Goal: Task Accomplishment & Management: Complete application form

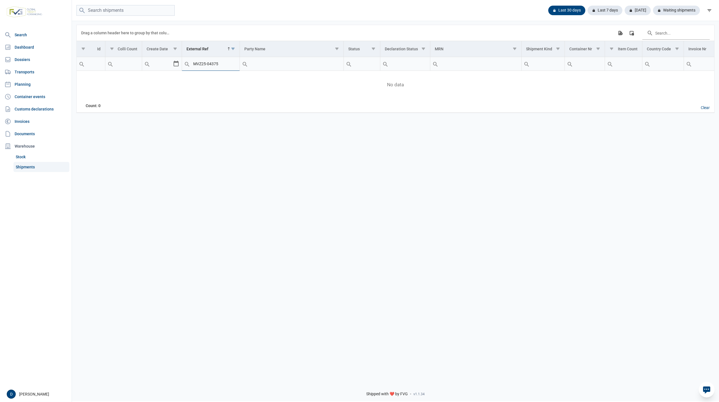
drag, startPoint x: 228, startPoint y: 64, endPoint x: 178, endPoint y: 69, distance: 51.0
click at [178, 69] on tr "Contains Does not contain Starts with Ends with Equals Does not equal Reset MVZ…" at bounding box center [505, 64] width 857 height 14
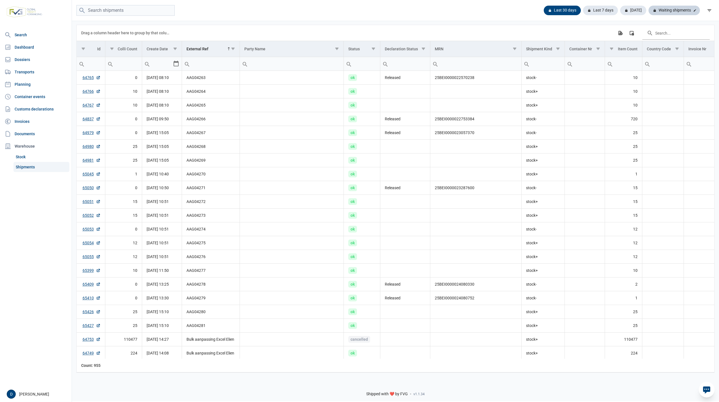
click at [666, 10] on div "Waiting shipments" at bounding box center [674, 11] width 51 height 10
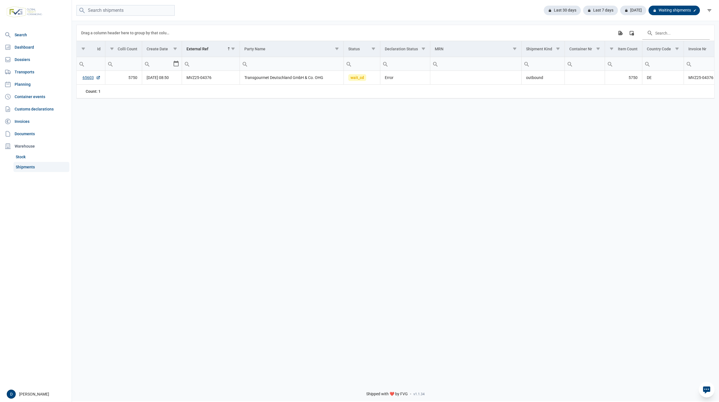
click at [672, 9] on div "Waiting shipments" at bounding box center [674, 11] width 51 height 10
click at [588, 7] on div "Last 30 days" at bounding box center [605, 11] width 35 height 10
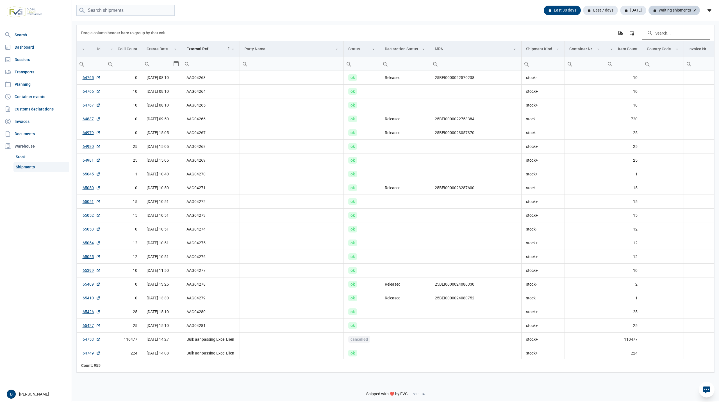
click at [671, 6] on div "Waiting shipments" at bounding box center [674, 11] width 51 height 10
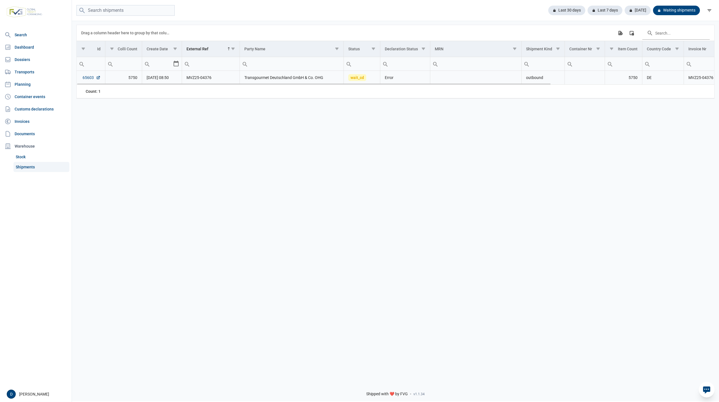
click at [83, 78] on link "65603" at bounding box center [92, 78] width 18 height 6
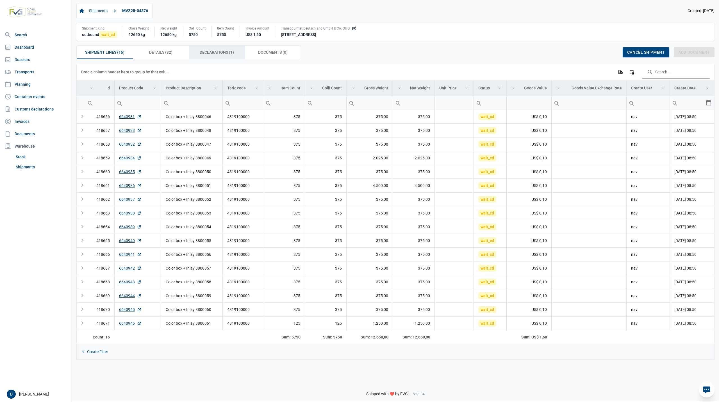
click at [215, 51] on span "Declarations (1) Declarations (1)" at bounding box center [217, 52] width 34 height 7
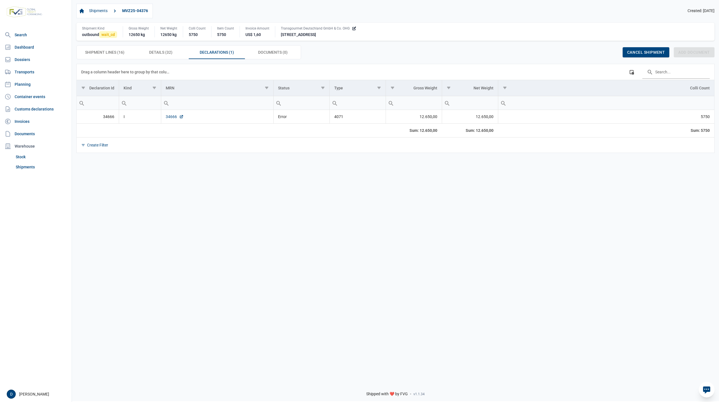
click at [168, 117] on link "34666" at bounding box center [175, 117] width 18 height 6
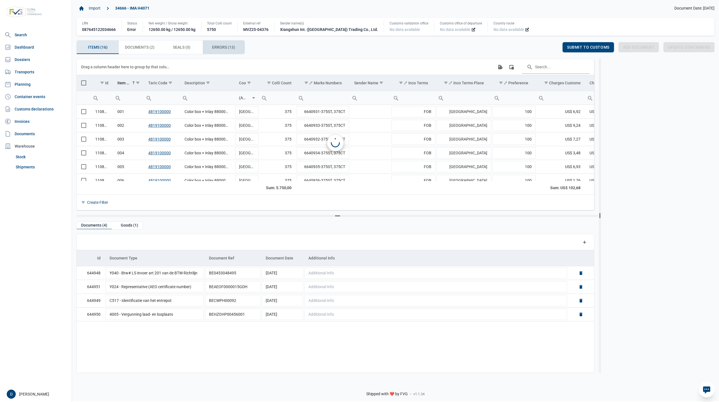
click at [216, 47] on span "Errors (13) Errors (13)" at bounding box center [223, 47] width 23 height 7
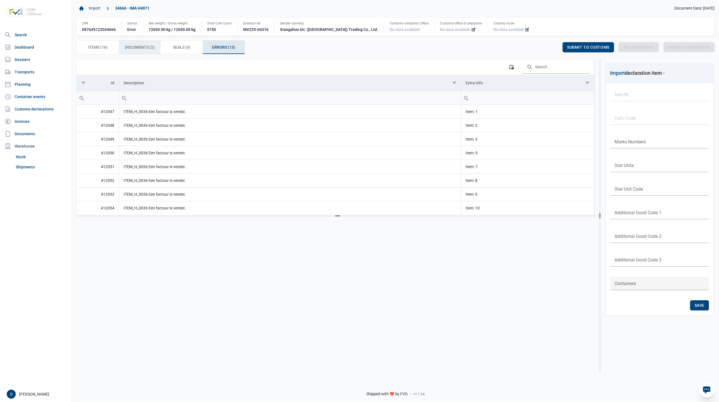
click at [146, 50] on span "Documents (2) Documents (2)" at bounding box center [139, 47] width 29 height 7
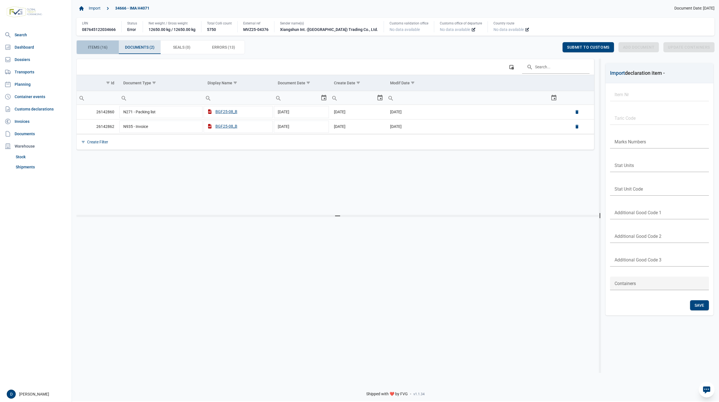
click at [91, 47] on span "Items (16) Items (16)" at bounding box center [98, 47] width 20 height 7
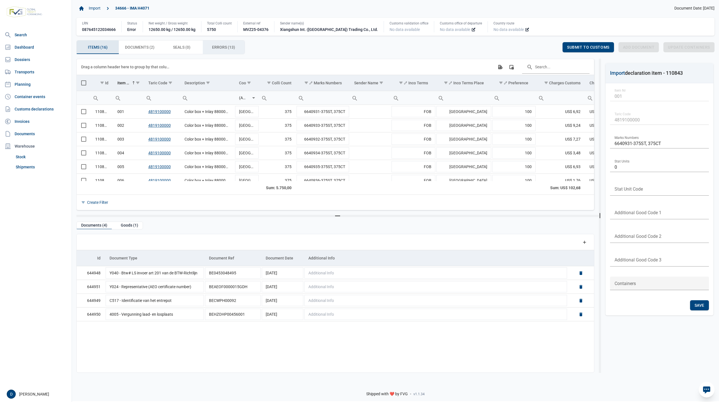
click at [219, 48] on span "Errors (13) Errors (13)" at bounding box center [223, 47] width 23 height 7
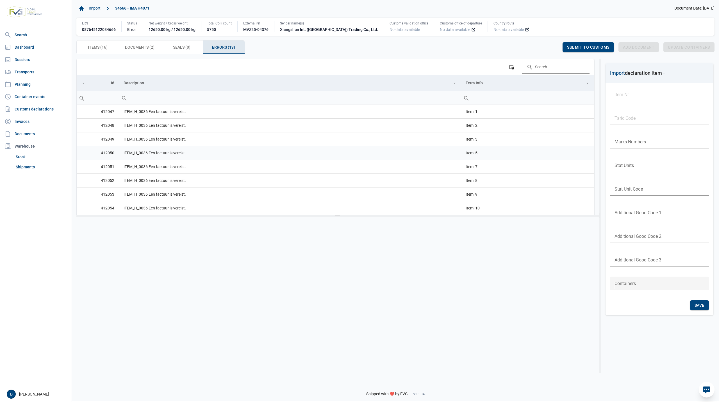
scroll to position [91, 0]
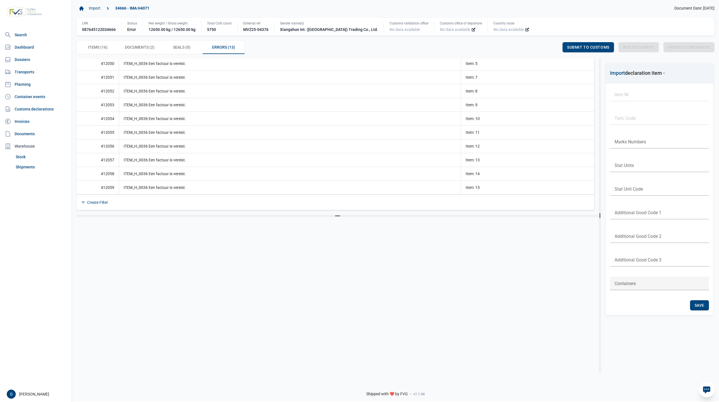
click at [92, 233] on div at bounding box center [335, 290] width 518 height 139
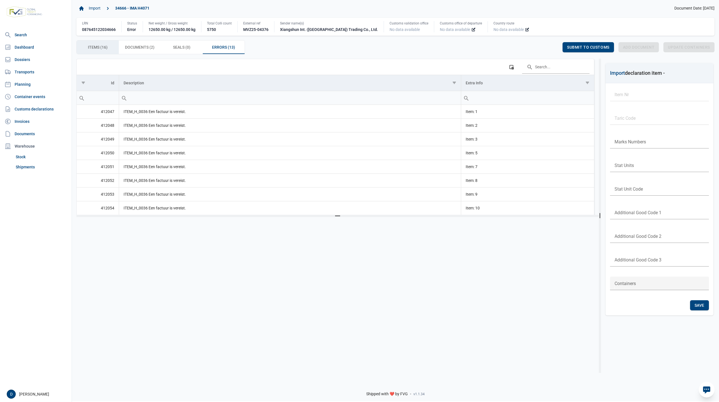
click at [106, 46] on span "Items (16) Items (16)" at bounding box center [98, 47] width 20 height 7
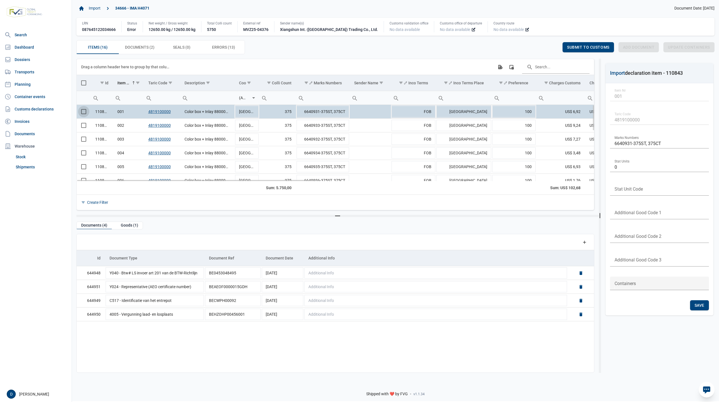
click at [83, 111] on span "Select row" at bounding box center [83, 111] width 5 height 5
click at [123, 224] on div "Goods (1)" at bounding box center [129, 226] width 26 height 8
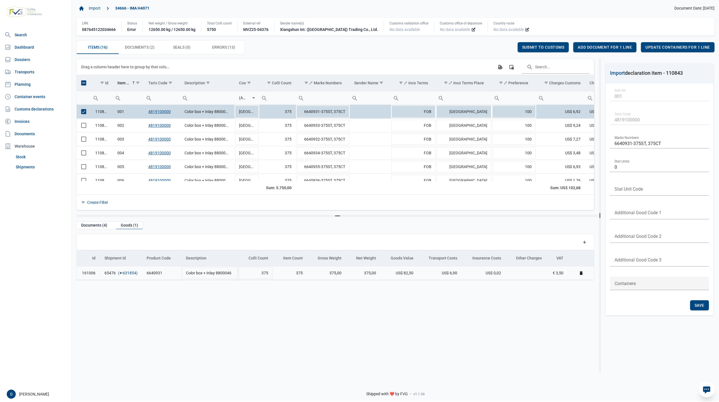
click at [126, 273] on link "631854" at bounding box center [129, 273] width 13 height 6
click at [81, 114] on span "Select row" at bounding box center [83, 111] width 5 height 5
click at [82, 125] on span "Select row" at bounding box center [83, 125] width 5 height 5
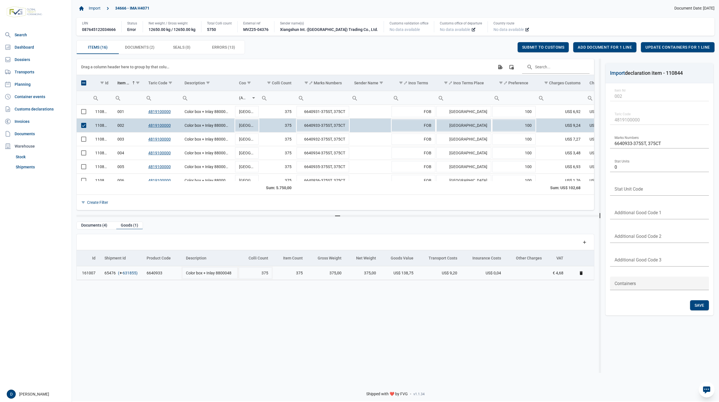
click at [131, 271] on link "631855" at bounding box center [129, 273] width 13 height 6
click at [85, 127] on span "Select row" at bounding box center [83, 125] width 5 height 5
click at [82, 140] on span "Select row" at bounding box center [83, 139] width 5 height 5
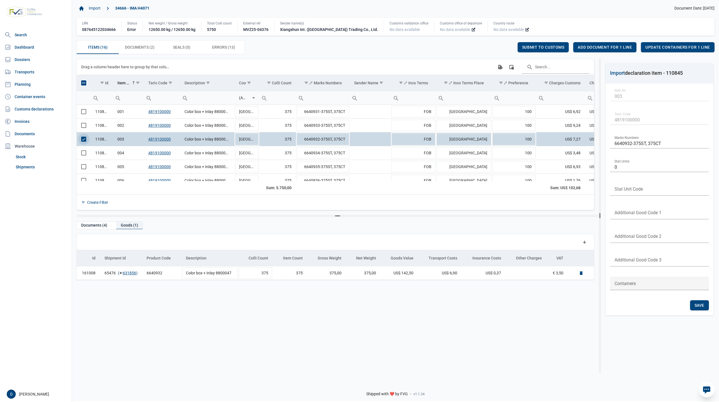
click at [133, 224] on div "Goods (1)" at bounding box center [129, 226] width 26 height 8
click at [129, 273] on link "631856" at bounding box center [129, 273] width 13 height 6
drag, startPoint x: 81, startPoint y: 139, endPoint x: 89, endPoint y: 149, distance: 13.5
click at [82, 139] on span "Select row" at bounding box center [83, 139] width 5 height 5
click at [84, 155] on span "Select row" at bounding box center [83, 152] width 5 height 5
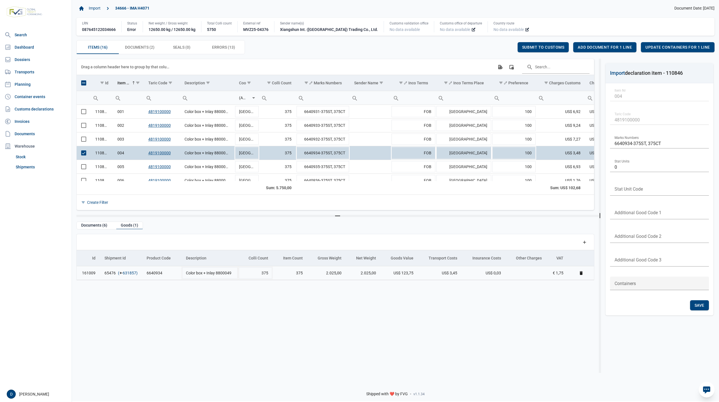
click at [130, 273] on link "631857" at bounding box center [129, 273] width 13 height 6
click at [81, 154] on span "Select row" at bounding box center [83, 152] width 5 height 5
click at [85, 168] on span "Select row" at bounding box center [83, 166] width 5 height 5
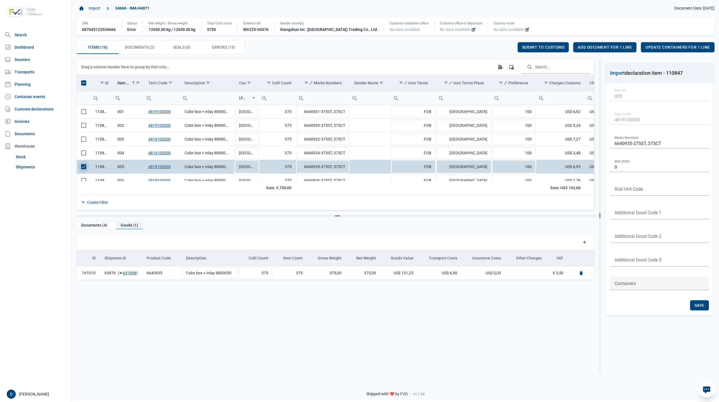
click at [126, 228] on div "Goods (1)" at bounding box center [129, 226] width 26 height 8
click at [130, 274] on link "631858" at bounding box center [129, 273] width 13 height 6
click at [85, 168] on span "Select row" at bounding box center [83, 166] width 5 height 5
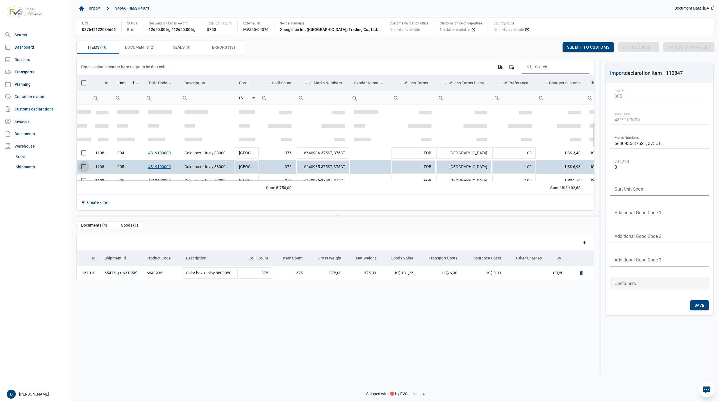
scroll to position [50, 0]
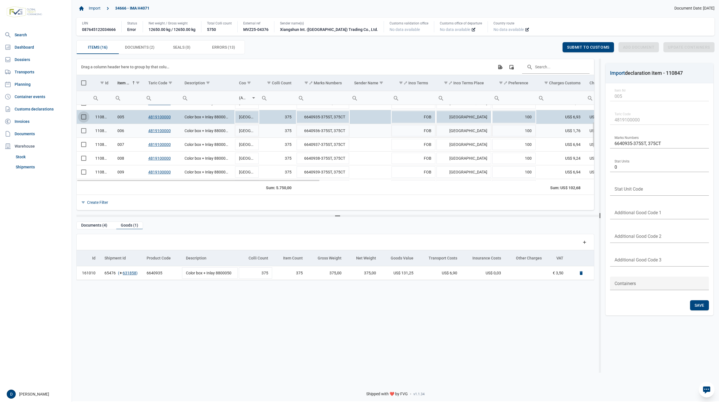
click at [82, 133] on span "Select row" at bounding box center [83, 130] width 5 height 5
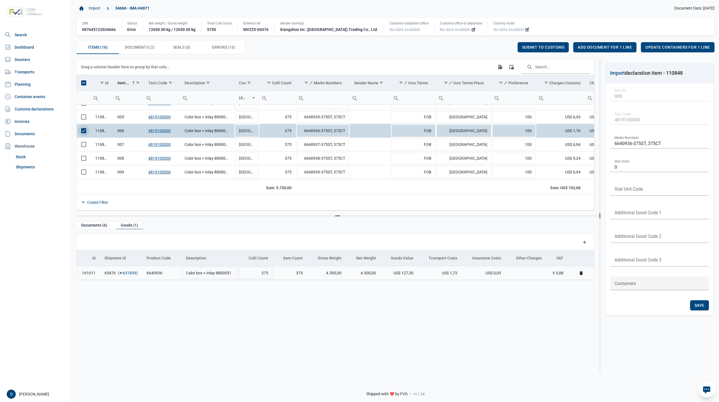
click at [129, 273] on link "631859" at bounding box center [129, 273] width 13 height 6
click at [83, 132] on span "Select row" at bounding box center [83, 130] width 5 height 5
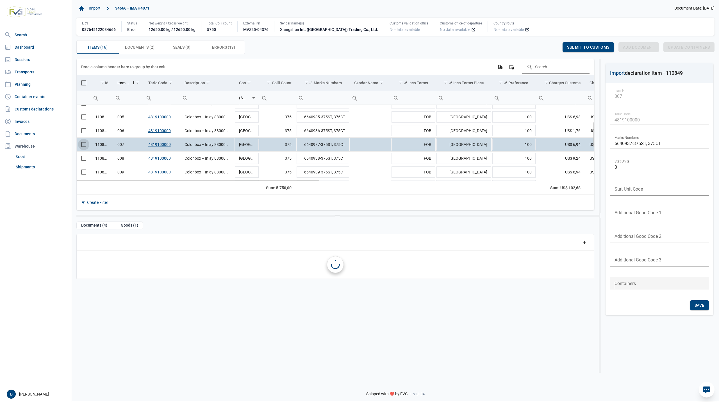
click at [85, 146] on span "Select row" at bounding box center [83, 144] width 5 height 5
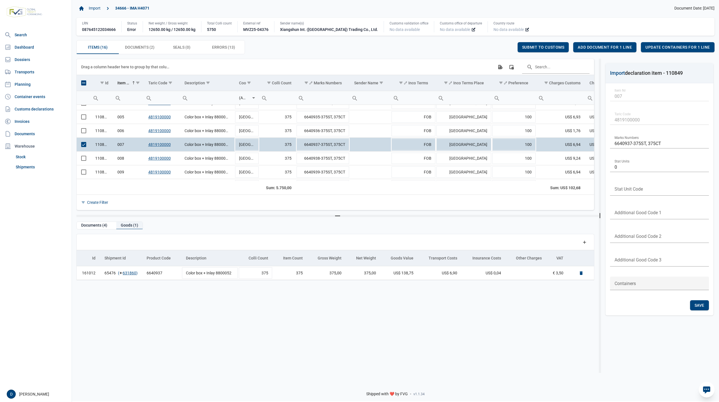
click at [133, 222] on div "Goods (1)" at bounding box center [129, 226] width 26 height 8
click at [130, 274] on link "631860" at bounding box center [129, 273] width 13 height 6
click at [83, 147] on span "Select row" at bounding box center [83, 144] width 5 height 5
click at [82, 161] on span "Select row" at bounding box center [83, 158] width 5 height 5
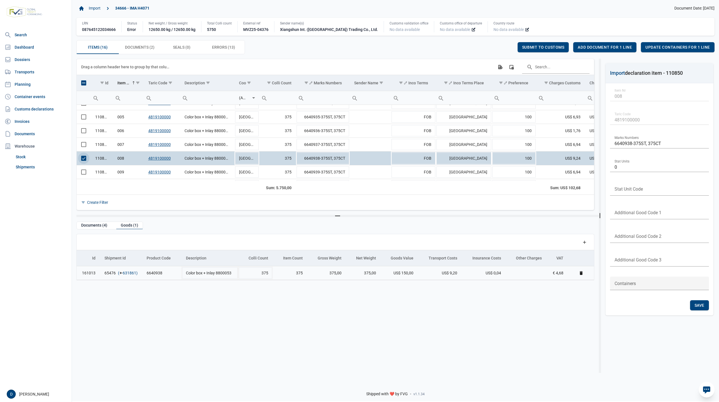
click at [130, 272] on link "631861" at bounding box center [129, 273] width 13 height 6
click at [83, 158] on span "Select row" at bounding box center [83, 158] width 5 height 5
click at [84, 173] on span "Select row" at bounding box center [83, 171] width 5 height 5
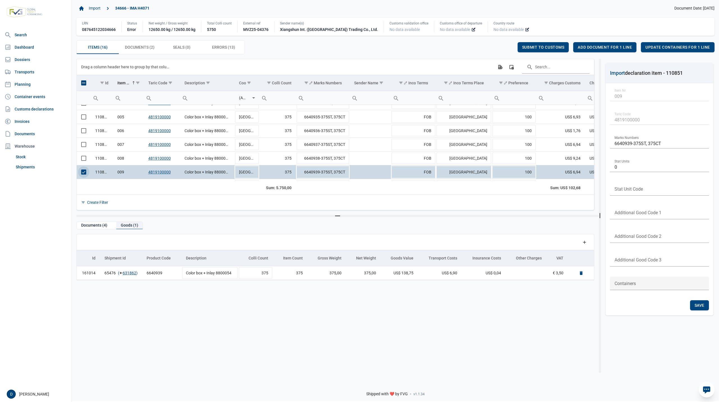
click at [135, 225] on div "Goods (1)" at bounding box center [129, 226] width 26 height 8
click at [128, 274] on link "631862" at bounding box center [129, 273] width 13 height 6
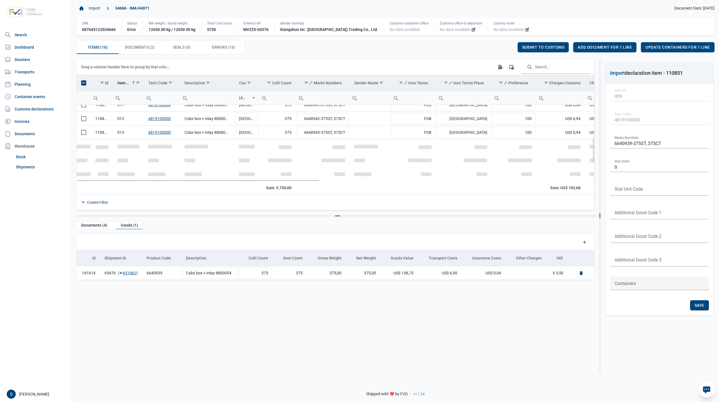
scroll to position [96, 0]
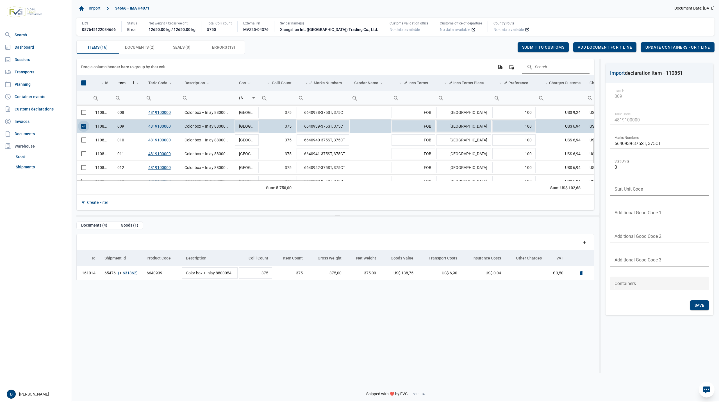
click at [84, 129] on span "Select row" at bounding box center [83, 126] width 5 height 5
click at [83, 142] on span "Select row" at bounding box center [83, 139] width 5 height 5
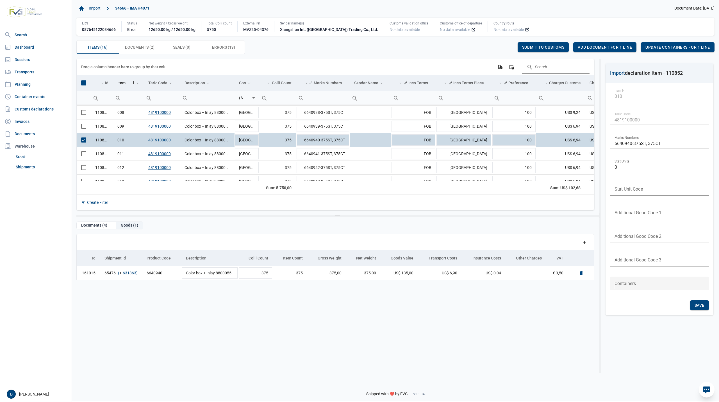
click at [132, 224] on div "Goods (1)" at bounding box center [129, 226] width 26 height 8
click at [128, 272] on link "631863" at bounding box center [129, 273] width 13 height 6
click at [82, 142] on span "Select row" at bounding box center [83, 139] width 5 height 5
click at [86, 156] on span "Select row" at bounding box center [83, 153] width 5 height 5
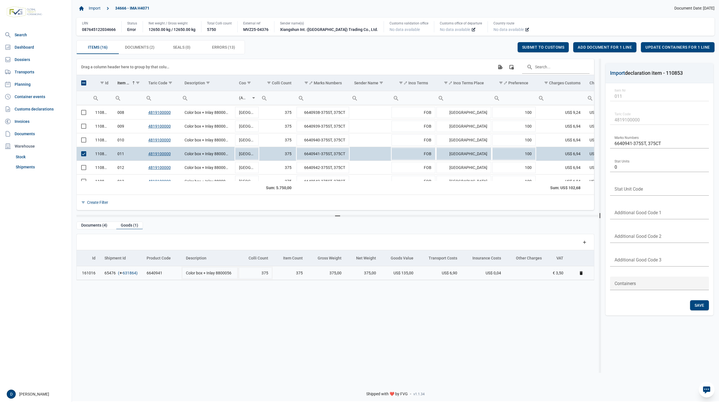
click at [128, 272] on link "631864" at bounding box center [129, 273] width 13 height 6
click at [82, 156] on span "Select row" at bounding box center [83, 153] width 5 height 5
click at [82, 168] on span "Select row" at bounding box center [83, 167] width 5 height 5
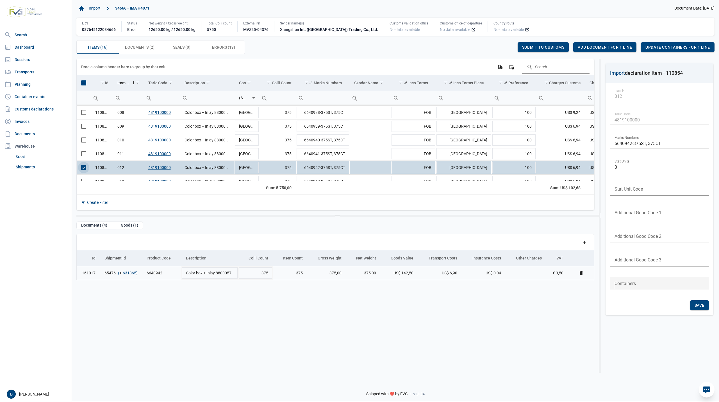
click at [132, 273] on link "631865" at bounding box center [129, 273] width 13 height 6
click at [82, 169] on span "Select row" at bounding box center [83, 167] width 5 height 5
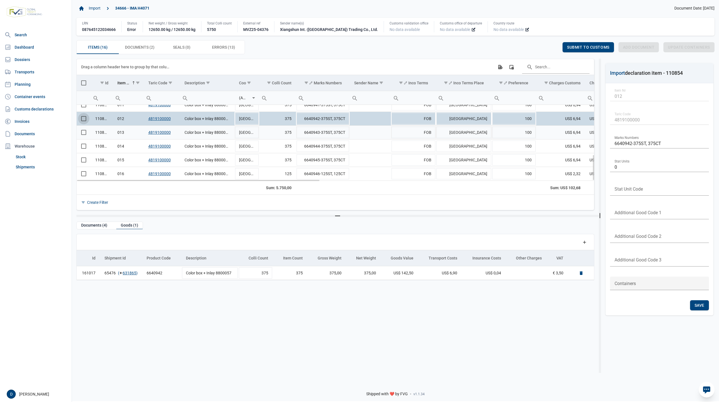
scroll to position [146, 0]
click at [83, 134] on span "Select row" at bounding box center [83, 132] width 5 height 5
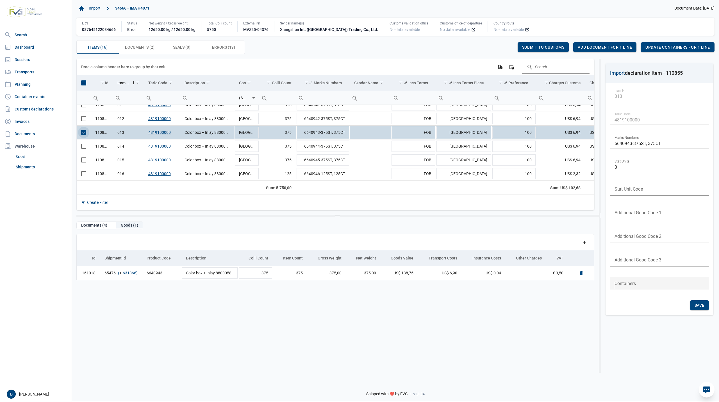
click at [128, 226] on div "Goods (1)" at bounding box center [129, 226] width 26 height 8
click at [126, 275] on link "631866" at bounding box center [129, 273] width 13 height 6
click at [83, 134] on span "Select row" at bounding box center [83, 132] width 5 height 5
click at [83, 146] on span "Select row" at bounding box center [83, 146] width 5 height 5
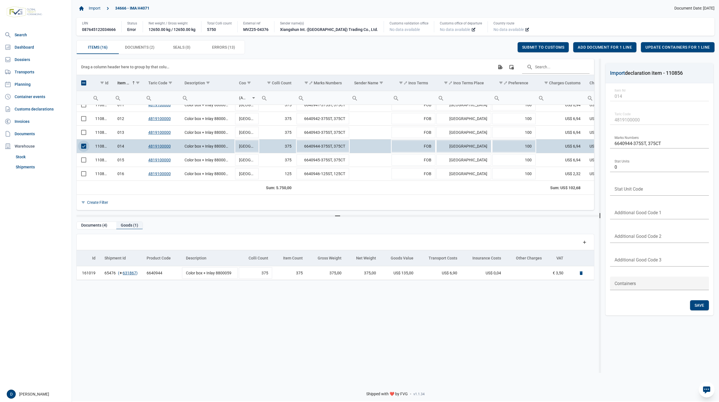
click at [130, 224] on div "Goods (1)" at bounding box center [129, 226] width 26 height 8
click at [130, 272] on link "631867" at bounding box center [129, 273] width 13 height 6
click at [84, 147] on span "Select row" at bounding box center [83, 146] width 5 height 5
click at [83, 162] on span "Select row" at bounding box center [83, 159] width 5 height 5
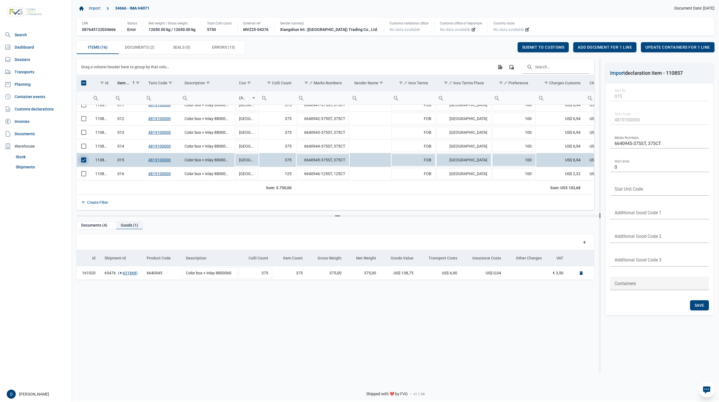
click at [130, 226] on div "Goods (1)" at bounding box center [129, 226] width 26 height 8
click at [127, 271] on link "631868" at bounding box center [129, 273] width 13 height 6
click at [85, 158] on span "Select row" at bounding box center [83, 159] width 5 height 5
click at [85, 173] on span "Select row" at bounding box center [83, 173] width 5 height 5
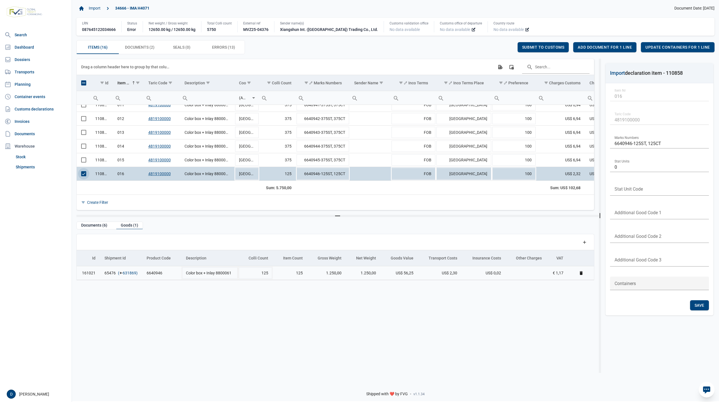
click at [126, 273] on link "631869" at bounding box center [129, 273] width 13 height 6
click at [224, 47] on span "Errors (13) Errors (13)" at bounding box center [223, 47] width 23 height 7
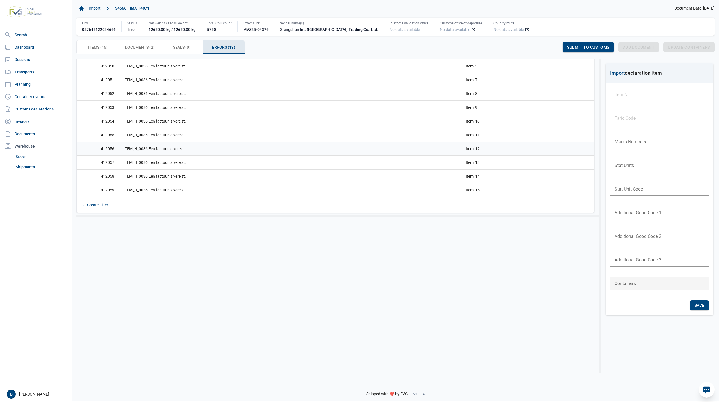
scroll to position [91, 0]
click at [99, 47] on span "Items (16) Items (16)" at bounding box center [98, 47] width 20 height 7
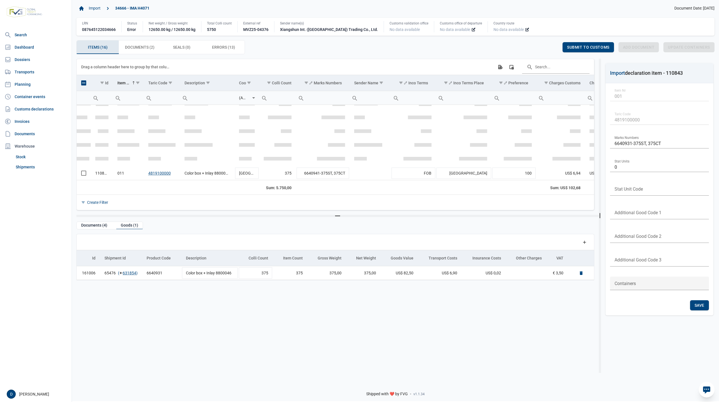
scroll to position [146, 0]
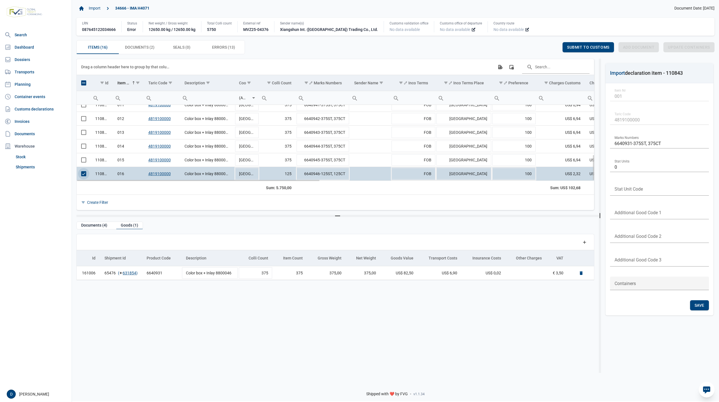
click at [81, 174] on span "Select row" at bounding box center [83, 173] width 5 height 5
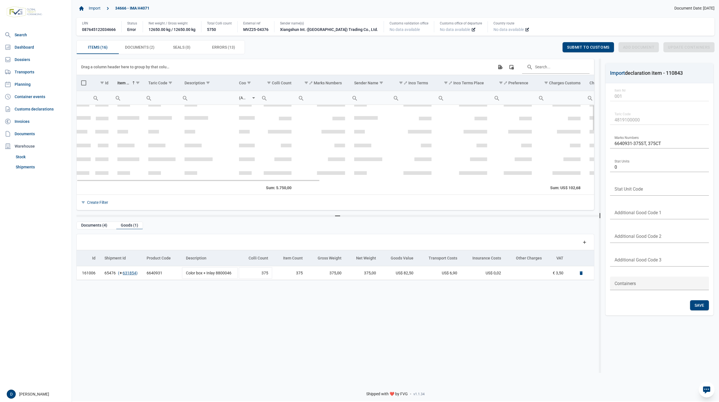
scroll to position [0, 0]
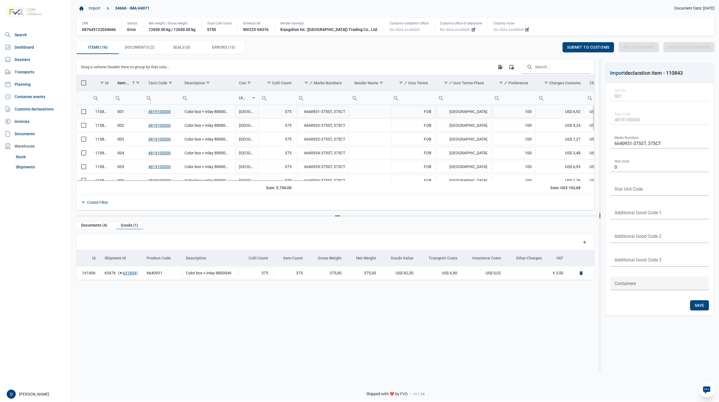
click at [83, 113] on span "Select row" at bounding box center [83, 111] width 5 height 5
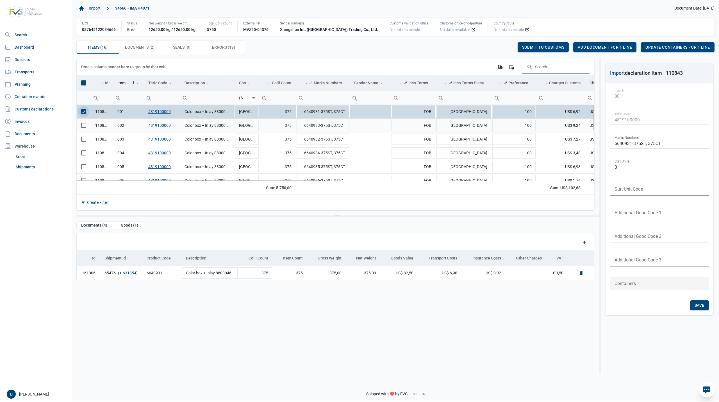
click at [83, 126] on span "Select row" at bounding box center [83, 125] width 5 height 5
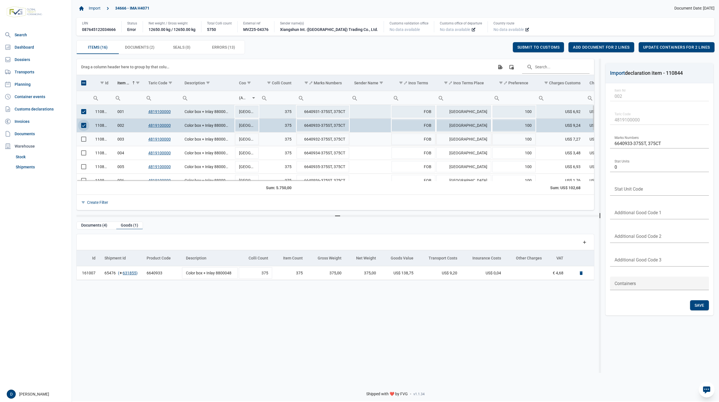
click at [84, 139] on span "Select row" at bounding box center [83, 139] width 5 height 5
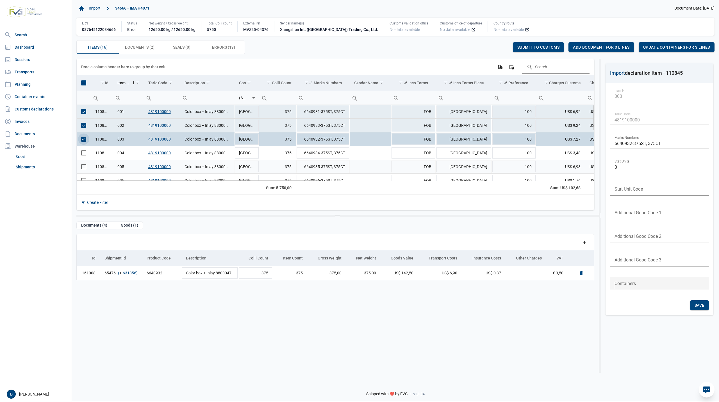
click at [83, 168] on span "Select row" at bounding box center [83, 166] width 5 height 5
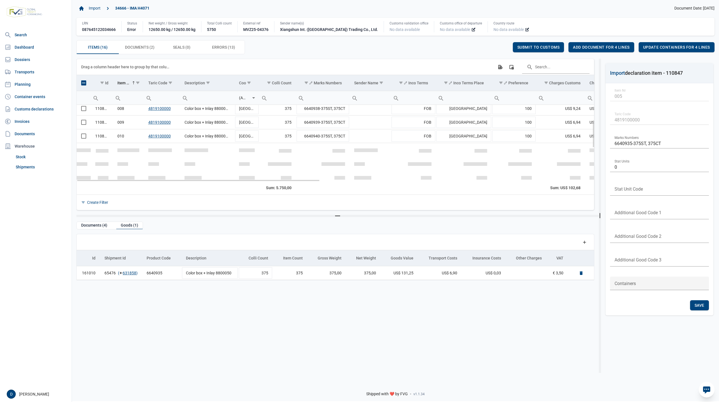
scroll to position [50, 0]
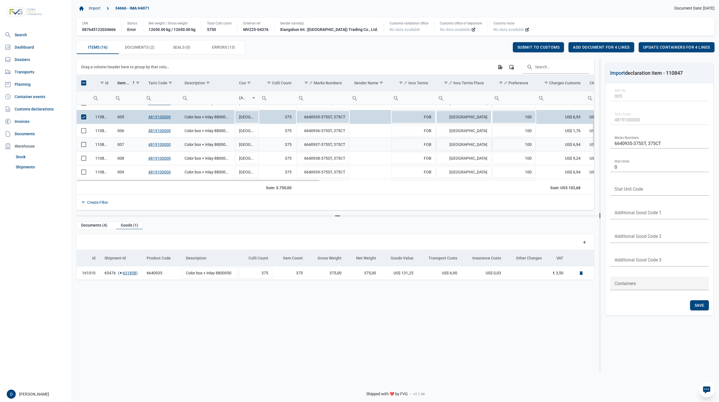
click at [81, 145] on span "Select row" at bounding box center [83, 144] width 5 height 5
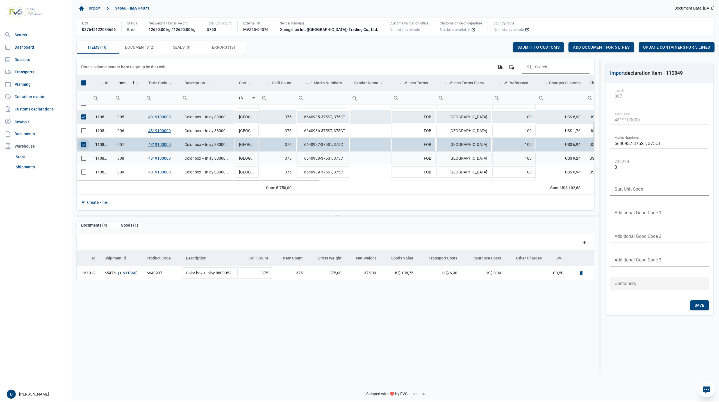
click at [83, 160] on span "Select row" at bounding box center [83, 158] width 5 height 5
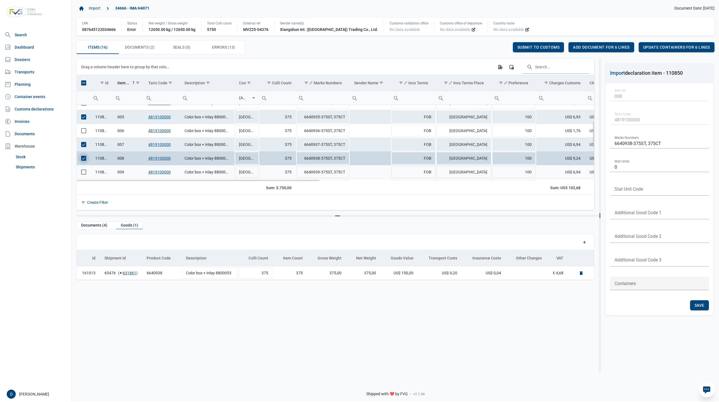
click at [85, 174] on span "Select row" at bounding box center [83, 171] width 5 height 5
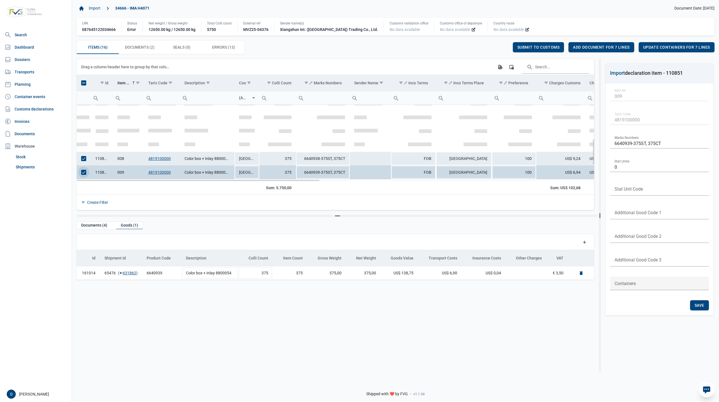
scroll to position [99, 0]
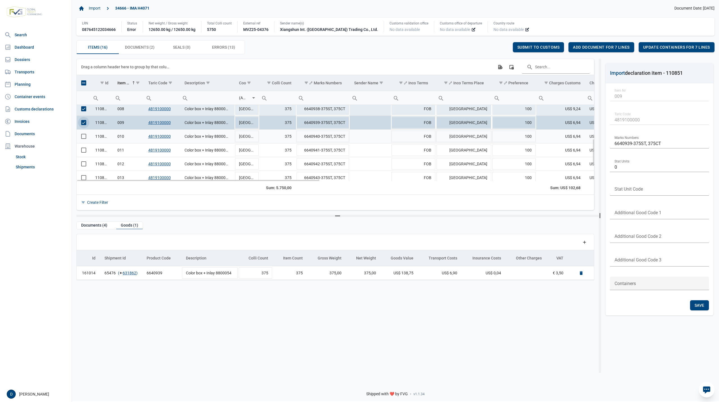
click at [83, 139] on span "Select row" at bounding box center [83, 136] width 5 height 5
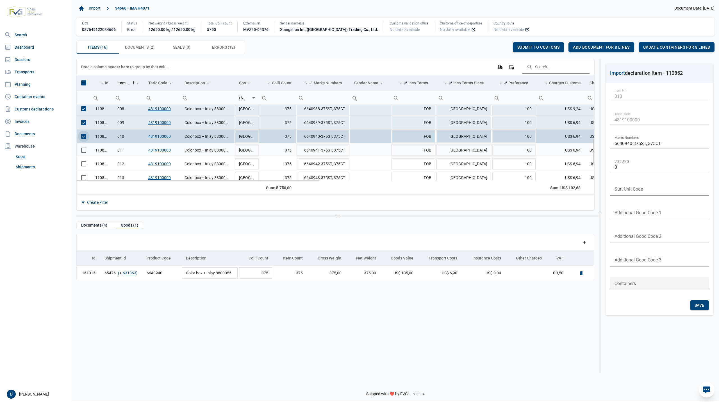
click at [83, 153] on span "Select row" at bounding box center [83, 149] width 5 height 5
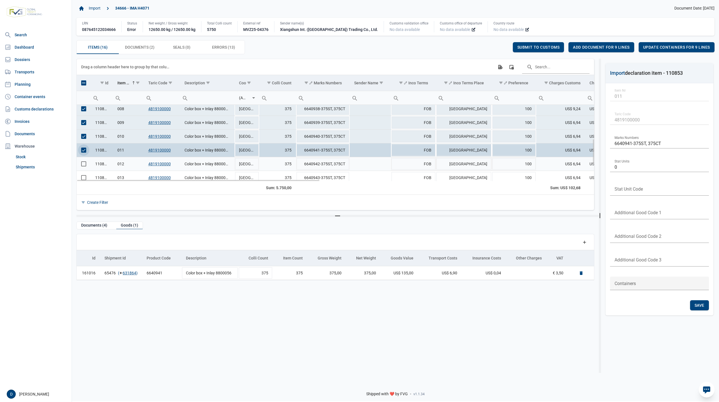
click at [83, 165] on span "Select row" at bounding box center [83, 163] width 5 height 5
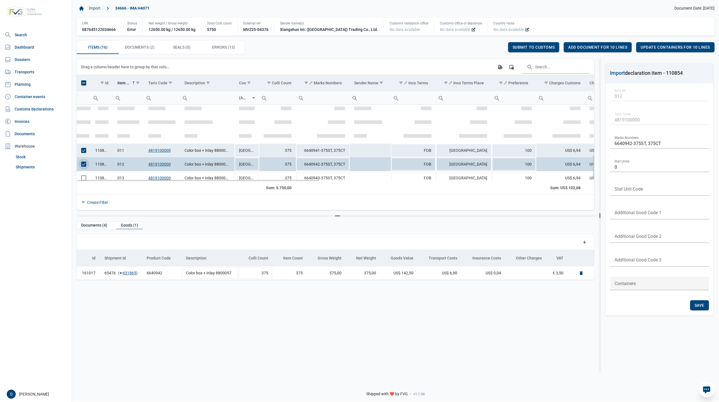
scroll to position [146, 0]
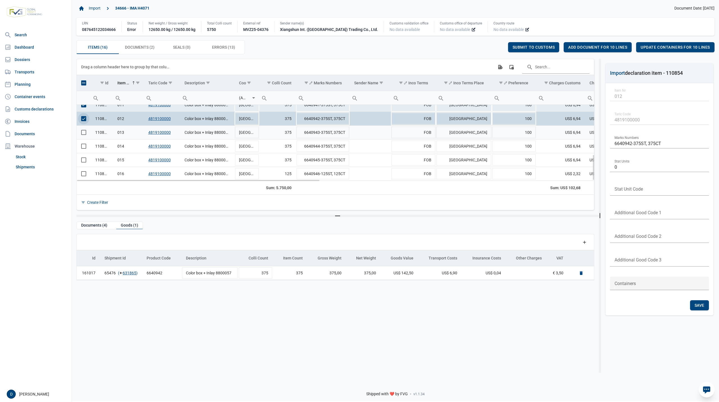
click at [82, 134] on span "Select row" at bounding box center [83, 132] width 5 height 5
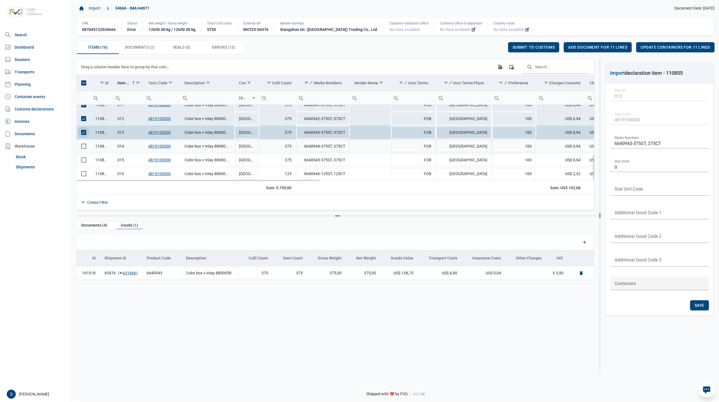
click at [84, 147] on span "Select row" at bounding box center [83, 146] width 5 height 5
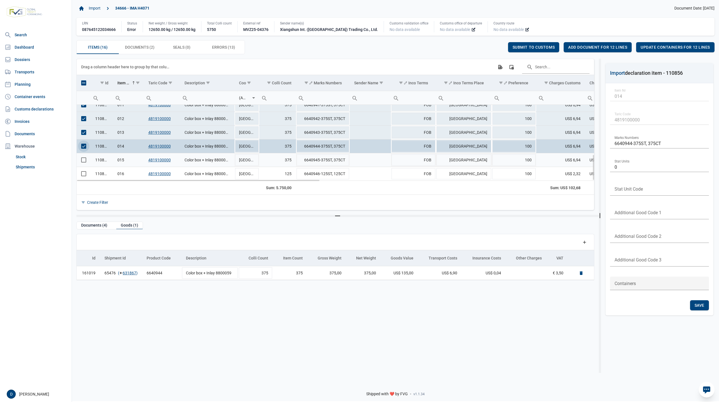
click at [84, 160] on span "Select row" at bounding box center [83, 159] width 5 height 5
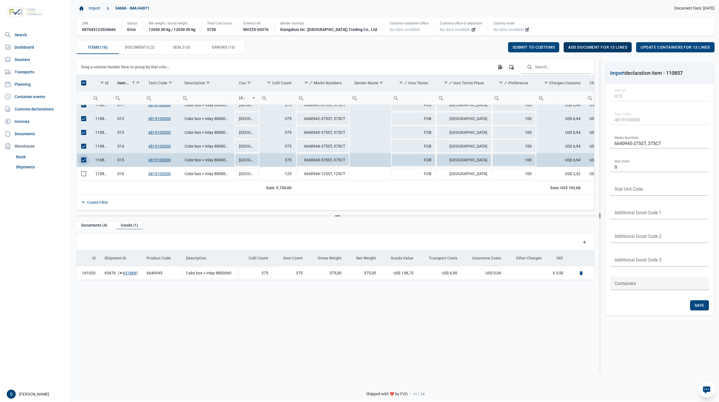
click at [594, 47] on span "Add document for 13 lines" at bounding box center [597, 47] width 59 height 4
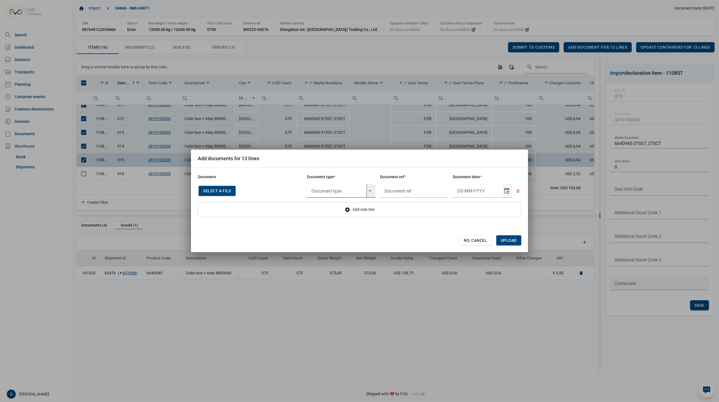
click at [354, 190] on input "text" at bounding box center [337, 190] width 60 height 13
click at [337, 204] on div "N935 - Invoice" at bounding box center [341, 206] width 69 height 13
type input "N935 - Invoice"
type input "."
type input "9-6-2025"
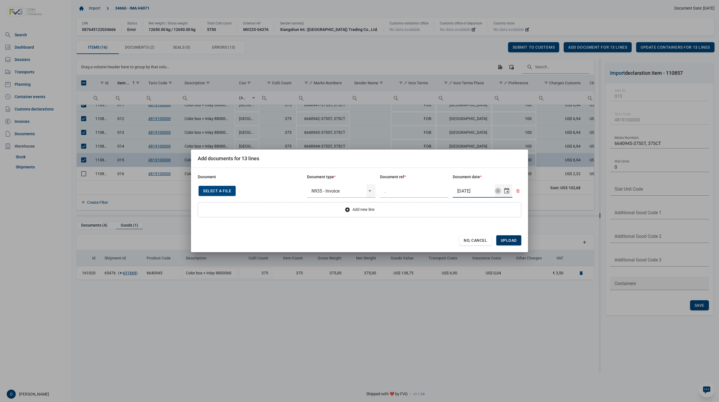
click at [512, 241] on span "Upload" at bounding box center [509, 240] width 16 height 4
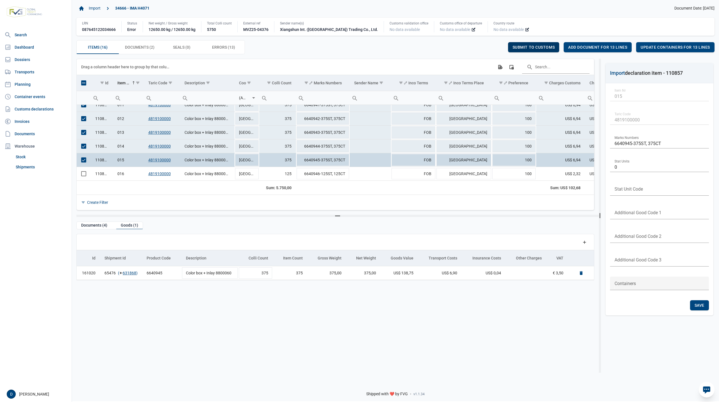
click at [538, 44] on div "Submit to customs" at bounding box center [533, 47] width 51 height 10
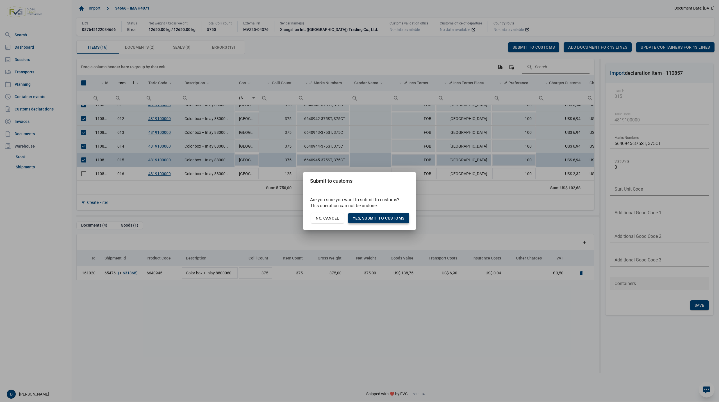
click at [384, 220] on span "Yes, Submit to customs" at bounding box center [379, 218] width 52 height 4
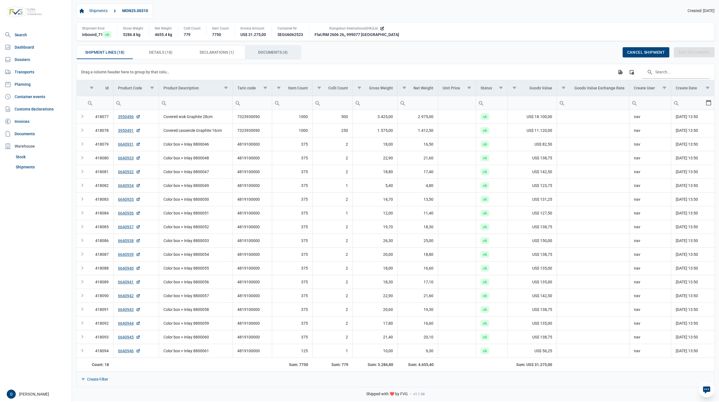
click at [273, 52] on span "Documents (4) Documents (4)" at bounding box center [272, 52] width 29 height 7
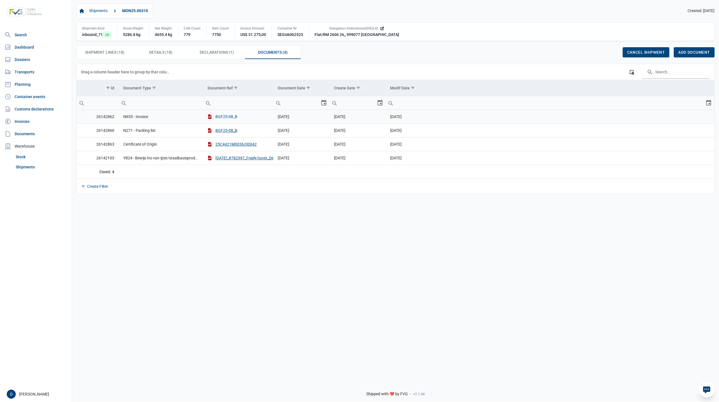
click at [225, 118] on button "BGF25-08_B" at bounding box center [223, 117] width 30 height 6
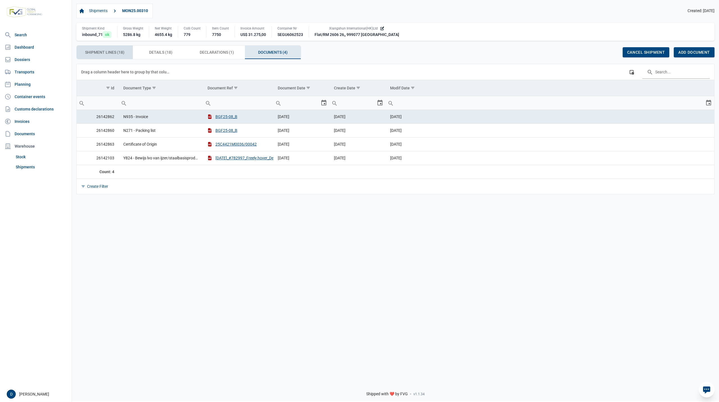
click at [112, 54] on span "Shipment Lines (18) Shipment Lines (18)" at bounding box center [104, 52] width 39 height 7
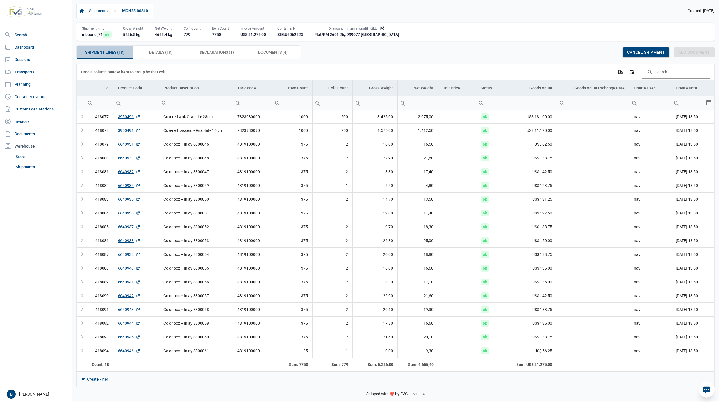
click at [105, 52] on span "Shipment Lines (18) Shipment Lines (18)" at bounding box center [104, 52] width 39 height 7
click at [153, 51] on span "Details (18) Details (18)" at bounding box center [160, 52] width 23 height 7
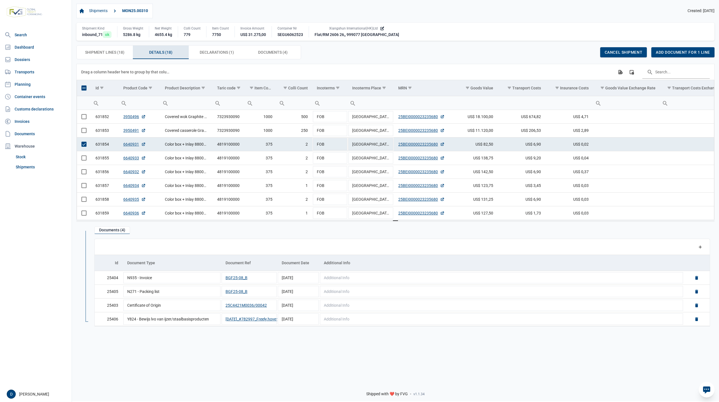
click at [84, 147] on span "Select row" at bounding box center [83, 144] width 5 height 5
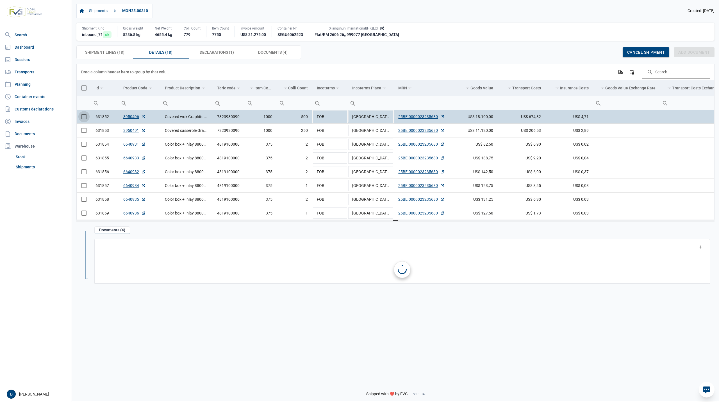
click at [84, 118] on span "Select row" at bounding box center [83, 116] width 5 height 5
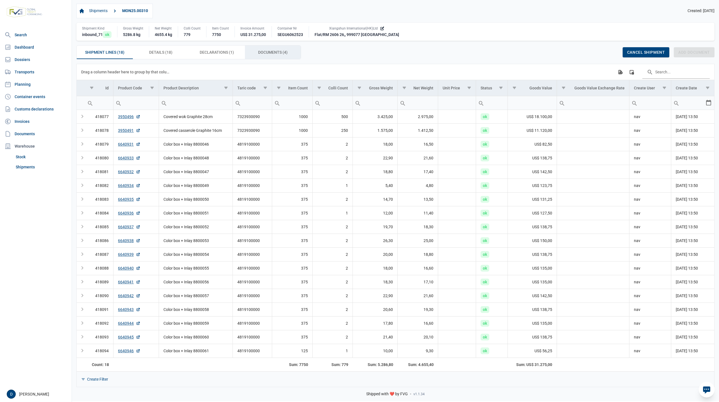
click at [262, 52] on span "Documents (4) Documents (4)" at bounding box center [272, 52] width 29 height 7
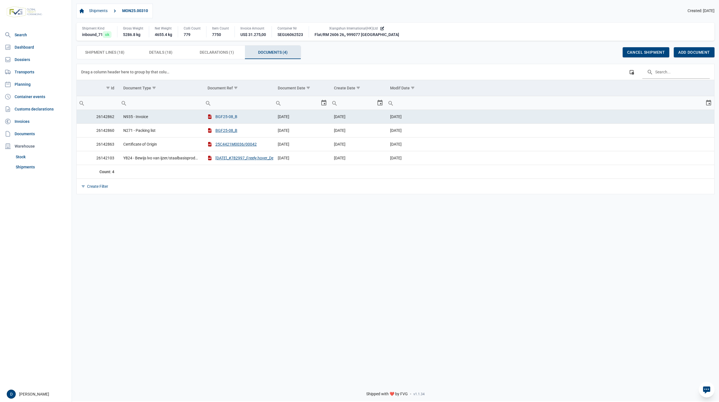
click at [226, 117] on button "BGF25-08_B" at bounding box center [223, 117] width 30 height 6
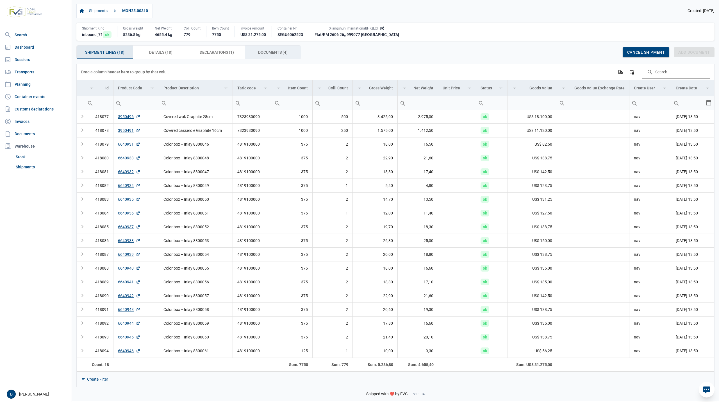
click at [265, 53] on span "Documents (4) Documents (4)" at bounding box center [272, 52] width 29 height 7
click at [266, 51] on span "Documents (4) Documents (4)" at bounding box center [272, 52] width 29 height 7
click at [273, 50] on span "Documents (4) Documents (4)" at bounding box center [272, 52] width 29 height 7
click at [278, 55] on span "Documents (4) Documents (4)" at bounding box center [272, 52] width 29 height 7
click at [265, 53] on span "Documents (4) Documents (4)" at bounding box center [272, 52] width 29 height 7
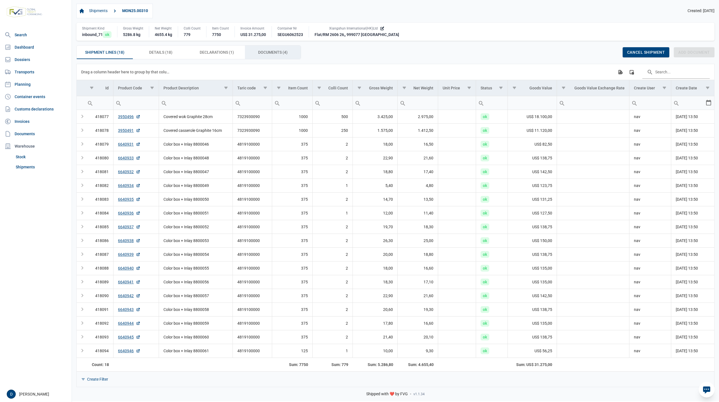
click at [274, 52] on span "Documents (4) Documents (4)" at bounding box center [272, 52] width 29 height 7
click at [281, 53] on span "Documents (4) Documents (4)" at bounding box center [272, 52] width 29 height 7
click at [271, 53] on span "Documents (4) Documents (4)" at bounding box center [272, 52] width 29 height 7
click at [274, 54] on span "Documents (4) Documents (4)" at bounding box center [272, 52] width 29 height 7
click at [271, 51] on span "Documents (4) Documents (4)" at bounding box center [272, 52] width 29 height 7
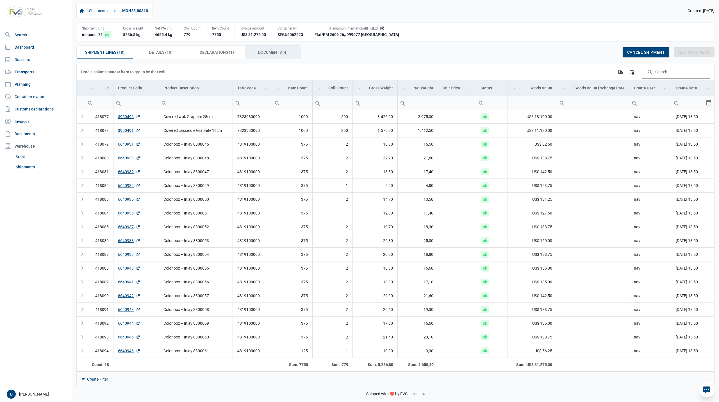
click at [272, 51] on span "Documents (4) Documents (4)" at bounding box center [272, 52] width 29 height 7
click at [269, 52] on span "Documents (4) Documents (4)" at bounding box center [272, 52] width 29 height 7
click at [264, 51] on span "Documents (4) Documents (4)" at bounding box center [272, 52] width 29 height 7
click at [268, 52] on span "Documents (4) Documents (4)" at bounding box center [272, 52] width 29 height 7
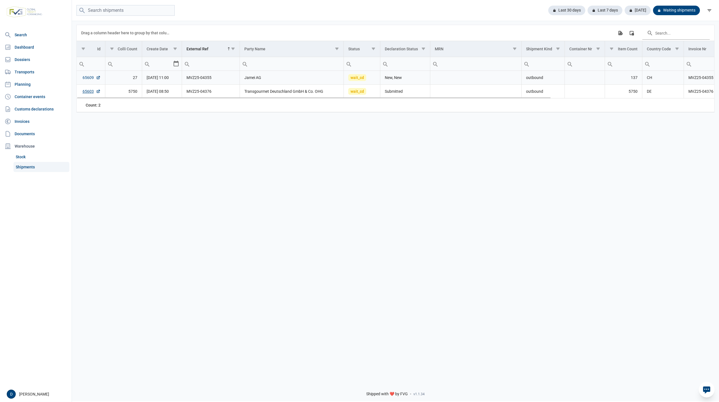
click at [87, 78] on link "65609" at bounding box center [92, 78] width 18 height 6
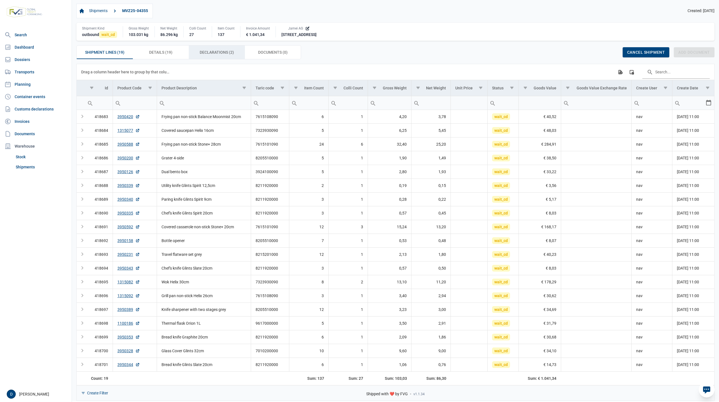
click at [202, 53] on span "Declarations (2) Declarations (2)" at bounding box center [217, 52] width 34 height 7
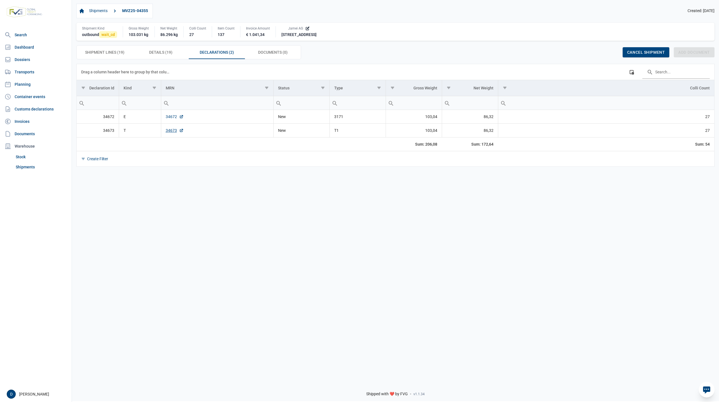
click at [170, 117] on link "34672" at bounding box center [175, 117] width 18 height 6
click at [169, 131] on link "34673" at bounding box center [175, 131] width 18 height 6
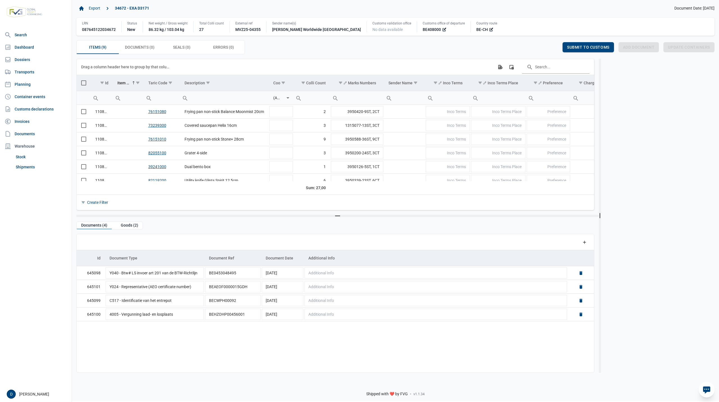
click at [82, 83] on span "Select all" at bounding box center [83, 82] width 5 height 5
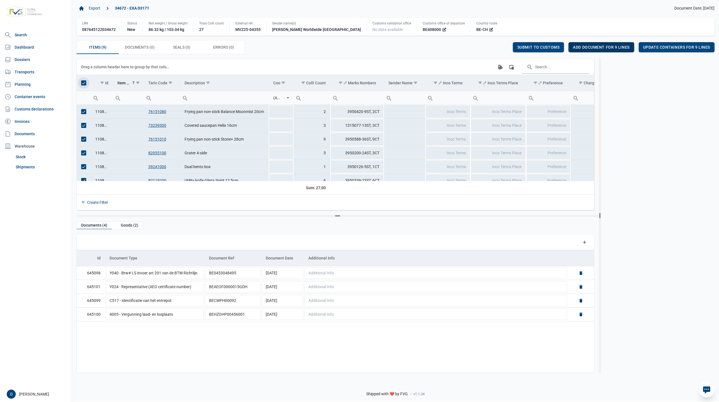
click at [607, 46] on span "Add document for 9 lines" at bounding box center [601, 47] width 56 height 4
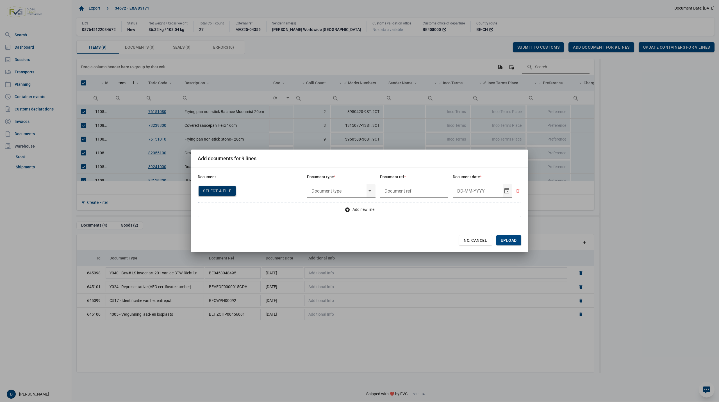
click at [211, 190] on span "Select a file" at bounding box center [217, 191] width 28 height 4
type input "Factuur VFA25-03995"
click at [370, 190] on div "Select" at bounding box center [372, 190] width 7 height 15
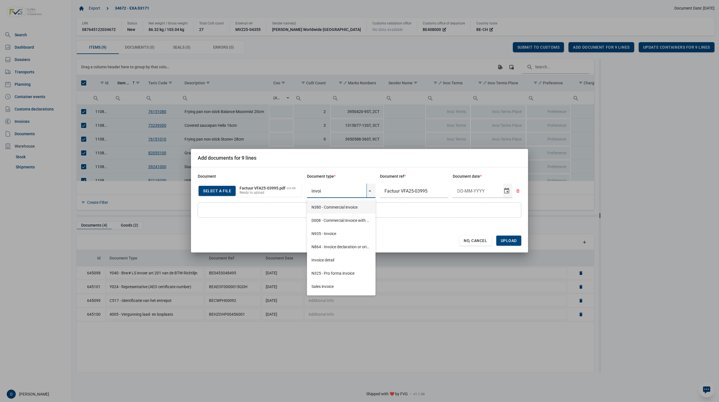
click at [342, 206] on div "N380 - Commercial invoice" at bounding box center [341, 206] width 69 height 13
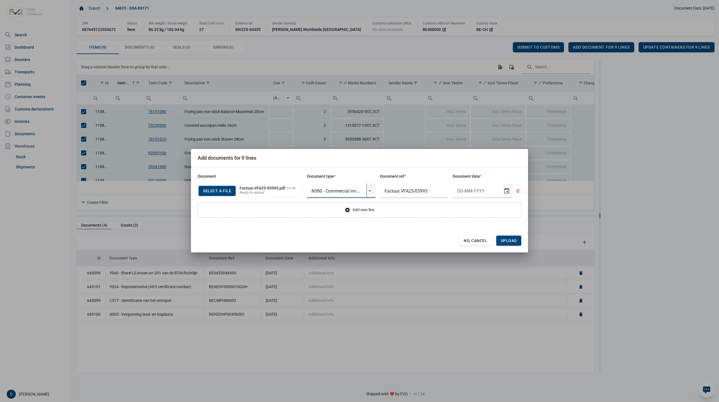
type input "N380 - Commercial invoice"
click at [470, 190] on input "Document date" at bounding box center [478, 190] width 51 height 15
type input "19-8-2025"
click at [512, 240] on span "Upload" at bounding box center [509, 240] width 16 height 4
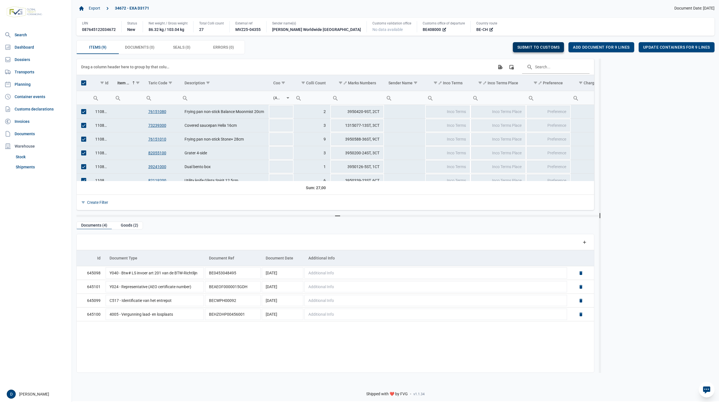
click at [537, 48] on span "Submit to customs" at bounding box center [538, 47] width 42 height 4
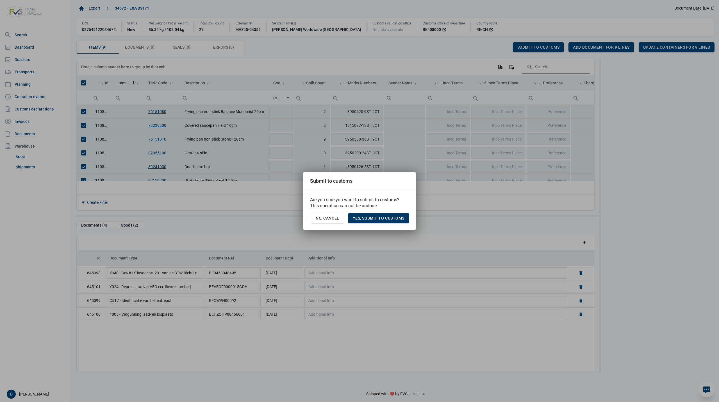
click at [371, 218] on span "Yes, Submit to customs" at bounding box center [379, 218] width 52 height 4
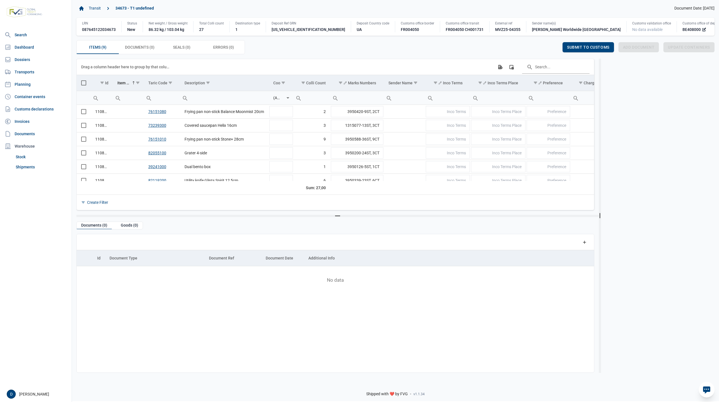
click at [83, 83] on span "Select all" at bounding box center [83, 82] width 5 height 5
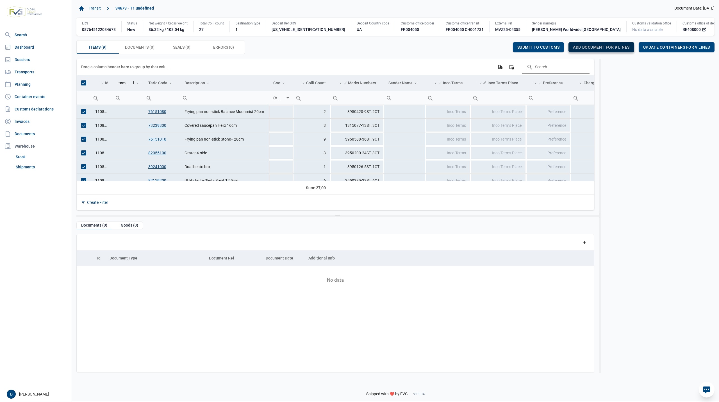
click at [603, 44] on div "Add document for 9 lines" at bounding box center [601, 47] width 65 height 10
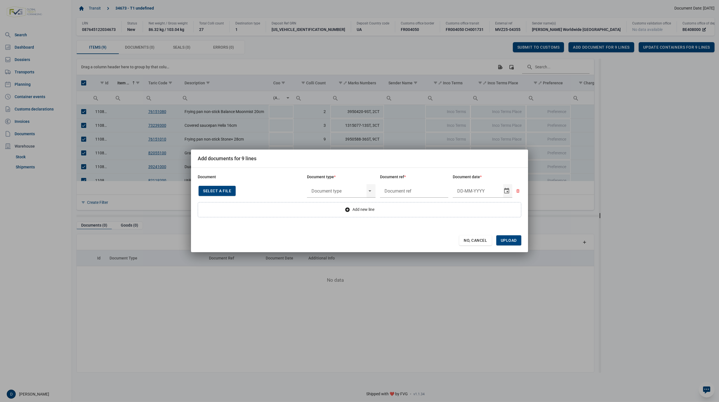
click at [221, 191] on span "Select a file" at bounding box center [217, 191] width 28 height 4
type input "Factuur VFA25-03995"
click at [356, 190] on input "text" at bounding box center [337, 190] width 60 height 15
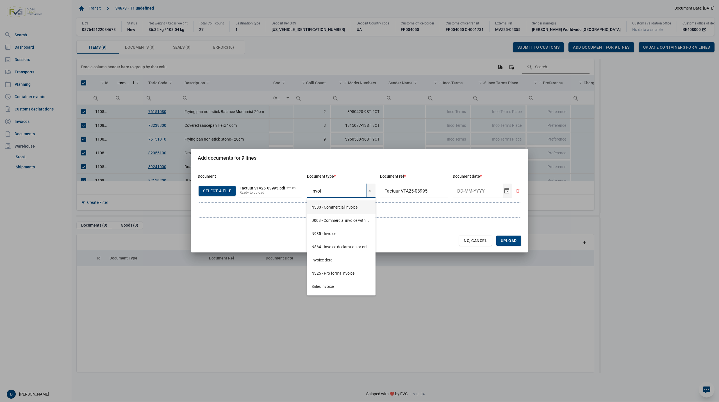
click at [334, 205] on div "N380 - Commercial invoice" at bounding box center [341, 206] width 69 height 13
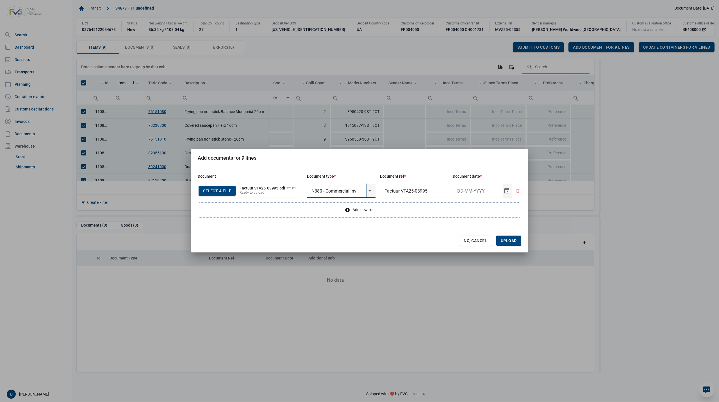
type input "N380 - Commercial invoice"
type input "19-8-2025"
click at [513, 239] on span "Upload" at bounding box center [509, 240] width 16 height 4
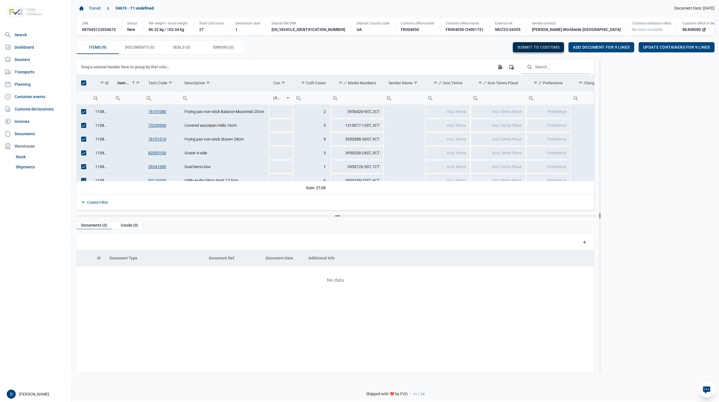
click at [533, 48] on span "Submit to customs" at bounding box center [538, 47] width 42 height 4
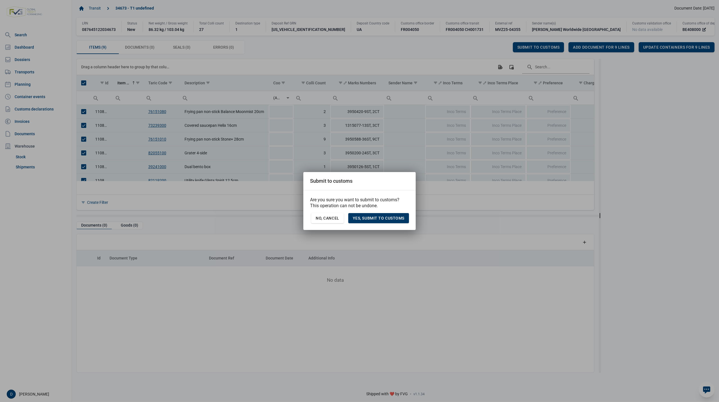
click at [395, 217] on span "Yes, Submit to customs" at bounding box center [379, 218] width 52 height 4
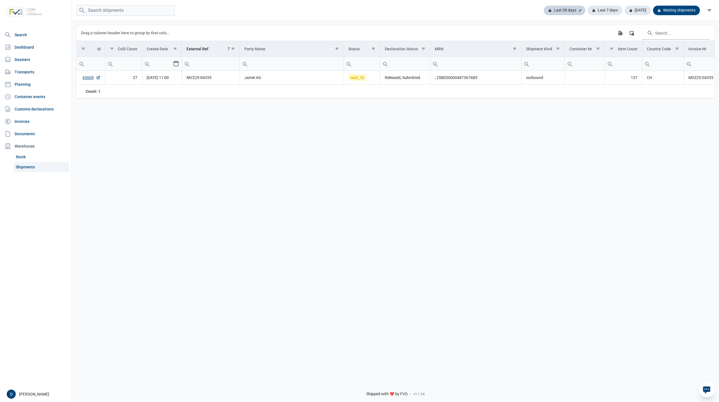
click at [588, 10] on div "Last 30 days" at bounding box center [605, 11] width 35 height 10
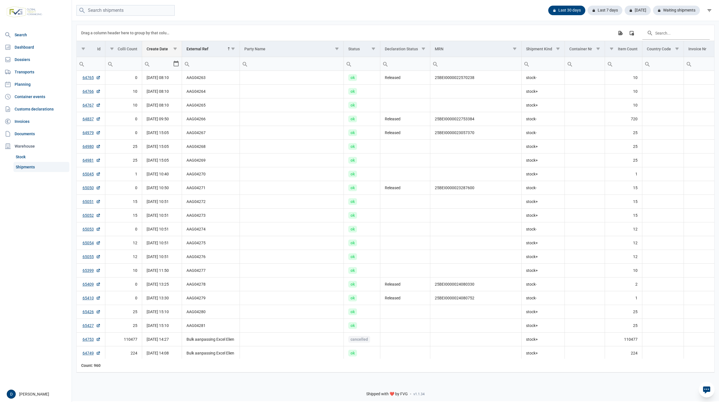
click at [160, 48] on div "Create Date" at bounding box center [157, 49] width 21 height 4
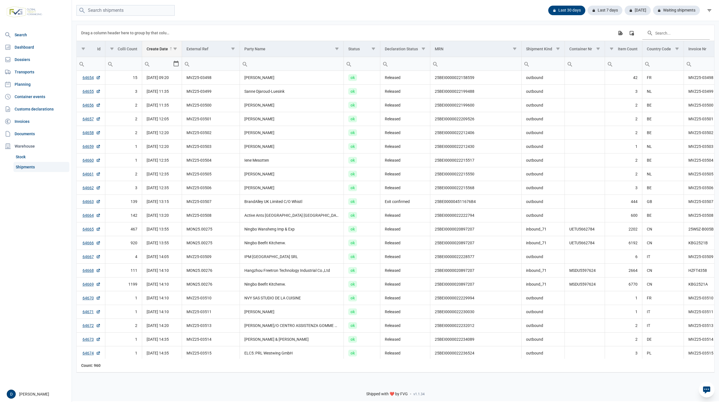
click at [159, 48] on div "Create Date" at bounding box center [157, 49] width 21 height 4
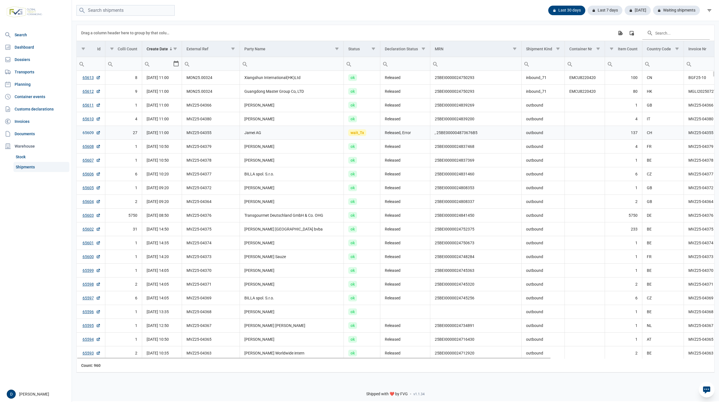
click at [84, 132] on link "65609" at bounding box center [92, 133] width 18 height 6
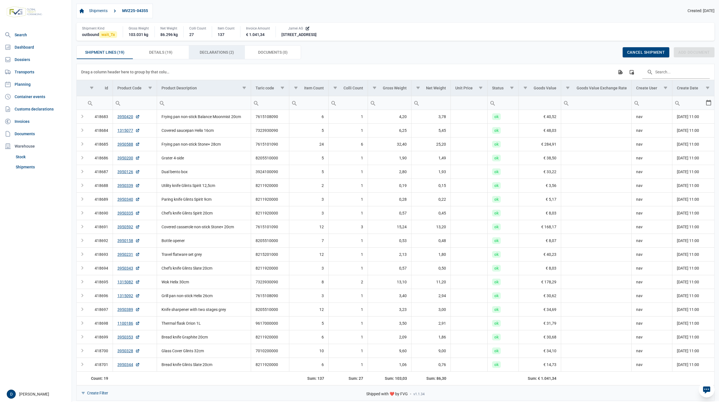
click at [206, 52] on span "Declarations (2) Declarations (2)" at bounding box center [217, 52] width 34 height 7
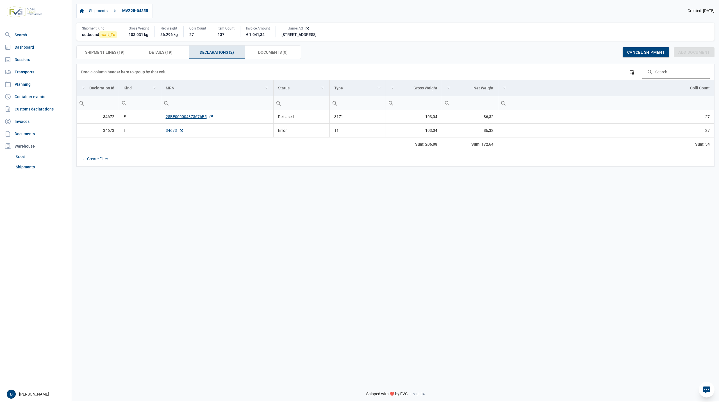
click at [168, 129] on link "34673" at bounding box center [175, 131] width 18 height 6
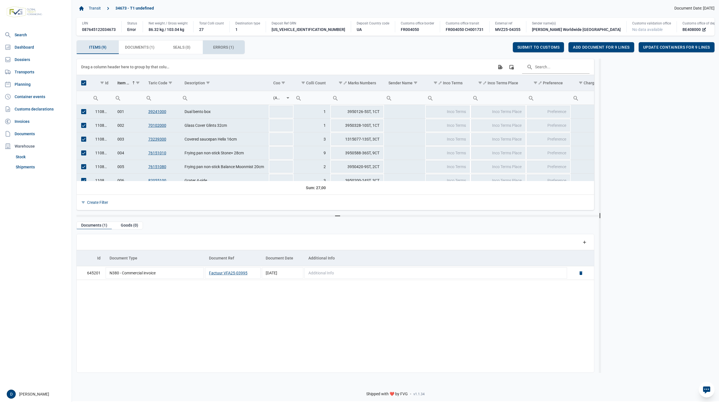
click at [211, 45] on div "Errors (1) Errors (1)" at bounding box center [224, 46] width 42 height 13
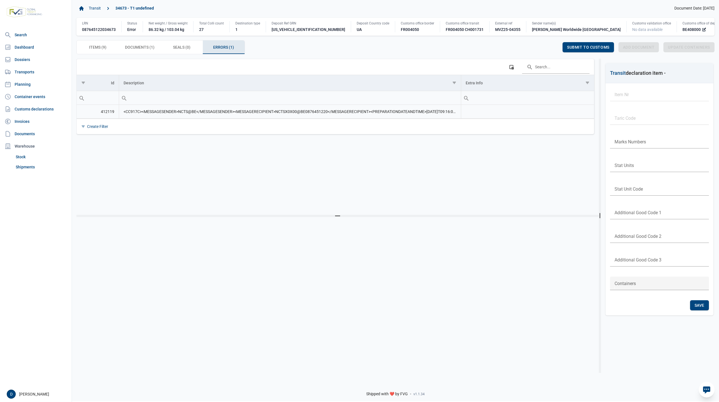
click at [160, 113] on td "<CC917C><MESSAGESENDER>NCTS@BE</MESSAGESENDER><MESSAGERECIPIENT>NCTSX0X00@BE087…" at bounding box center [290, 112] width 342 height 14
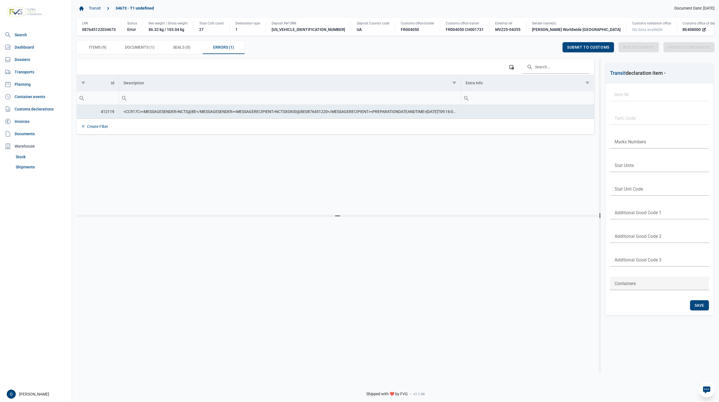
click at [90, 167] on div "Data grid with 9 rows and 23 columns Drag a column header here to group by that…" at bounding box center [337, 137] width 523 height 156
click at [156, 112] on td "<CC917C><MESSAGESENDER>NCTS@BE</MESSAGESENDER><MESSAGERECIPIENT>NCTSX0X00@BE087…" at bounding box center [290, 112] width 342 height 14
click at [433, 112] on td "<CC917C><MESSAGESENDER>NCTS@BE</MESSAGESENDER><MESSAGERECIPIENT>NCTSX0X00@BE087…" at bounding box center [290, 112] width 342 height 14
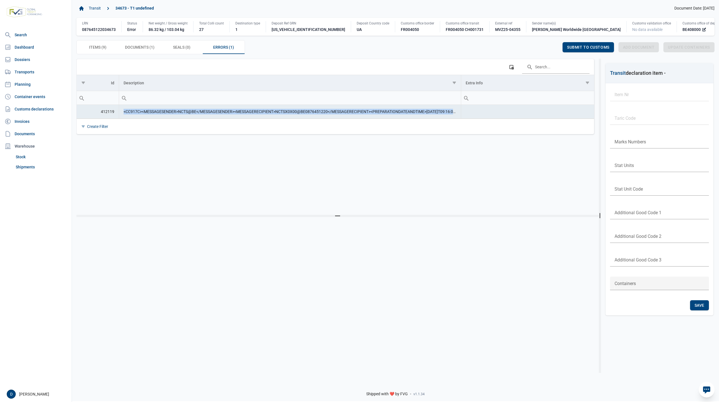
drag, startPoint x: 122, startPoint y: 114, endPoint x: 463, endPoint y: 119, distance: 340.5
click at [463, 119] on tr "412119 <CC917C><MESSAGESENDER>NCTS@BE</MESSAGESENDER><MESSAGERECIPIENT>NCTSX0X0…" at bounding box center [335, 112] width 517 height 14
copy td "<CC917C><MESSAGESENDER>NCTS@BE</MESSAGESENDER><MESSAGERECIPIENT>NCTSX0X00@BE087…"
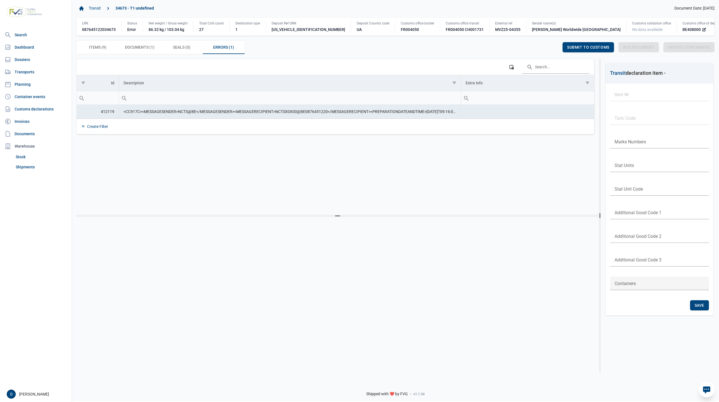
click at [99, 175] on div "Data grid with 9 rows and 23 columns Drag a column header here to group by that…" at bounding box center [337, 137] width 523 height 156
click at [107, 47] on div "Items (9) Items (9)" at bounding box center [98, 46] width 42 height 13
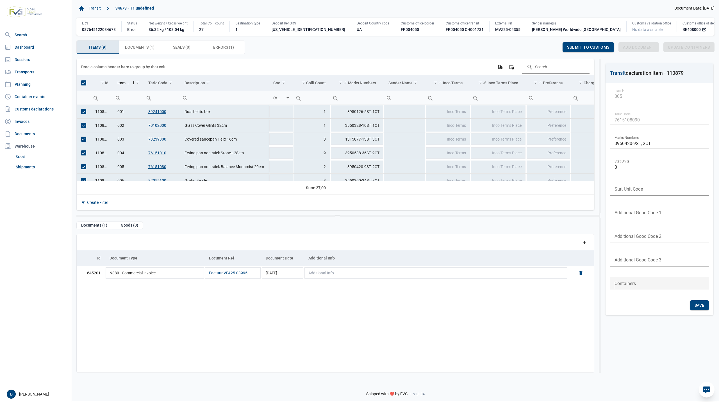
click at [81, 85] on span "Select all" at bounding box center [83, 82] width 5 height 5
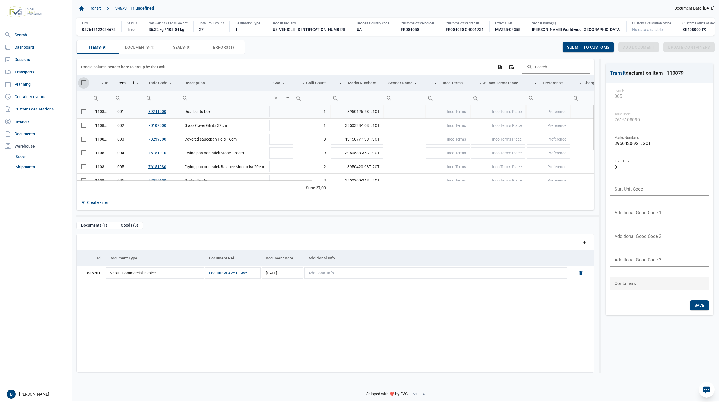
click at [83, 114] on span "Select row" at bounding box center [83, 111] width 5 height 5
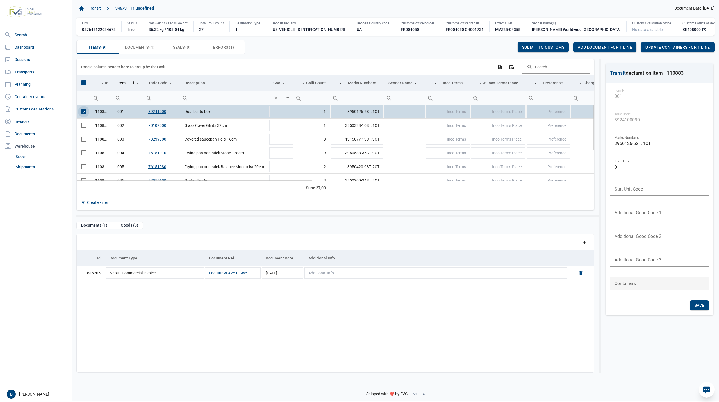
click at [83, 114] on span "Select row" at bounding box center [83, 111] width 5 height 5
click at [83, 126] on span "Select row" at bounding box center [83, 125] width 5 height 5
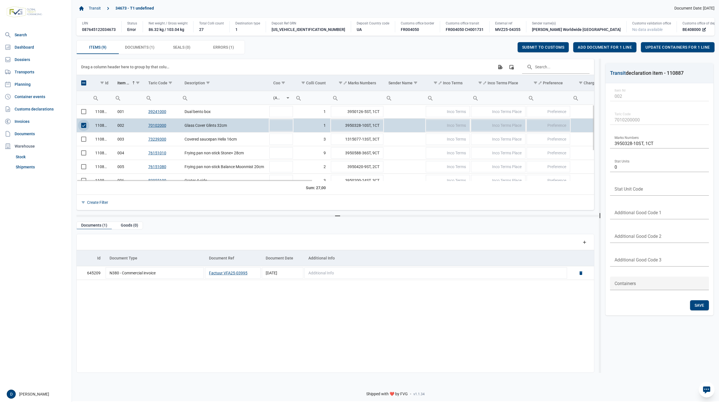
click at [83, 126] on span "Select row" at bounding box center [83, 125] width 5 height 5
click at [83, 140] on span "Select row" at bounding box center [83, 139] width 5 height 5
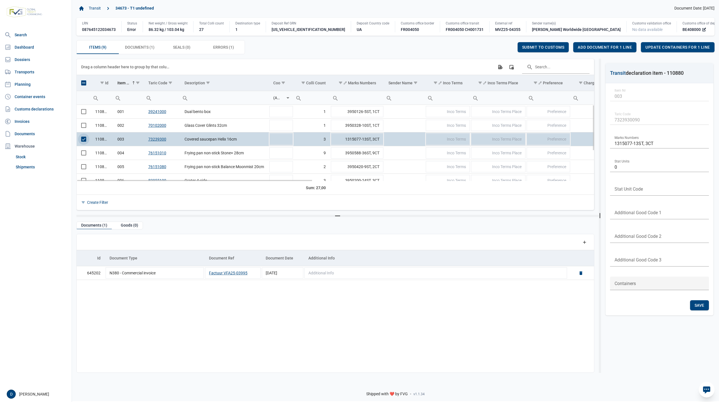
click at [83, 140] on span "Select row" at bounding box center [83, 139] width 5 height 5
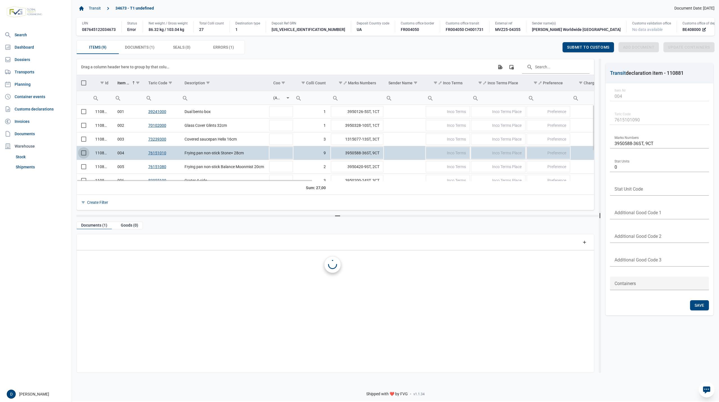
click at [82, 155] on span "Select row" at bounding box center [83, 152] width 5 height 5
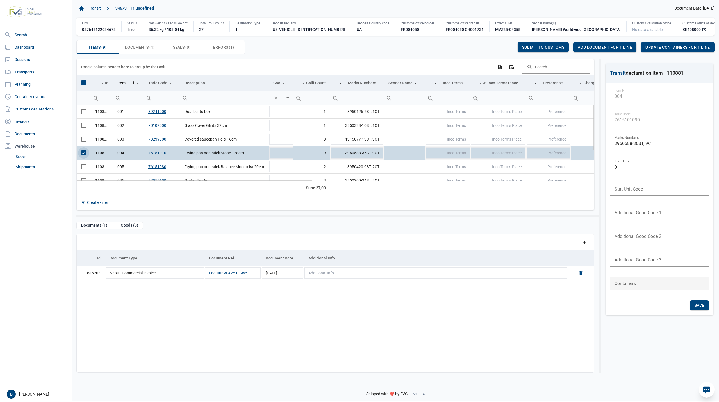
click at [84, 155] on span "Select row" at bounding box center [83, 152] width 5 height 5
click at [84, 169] on span "Select row" at bounding box center [83, 166] width 5 height 5
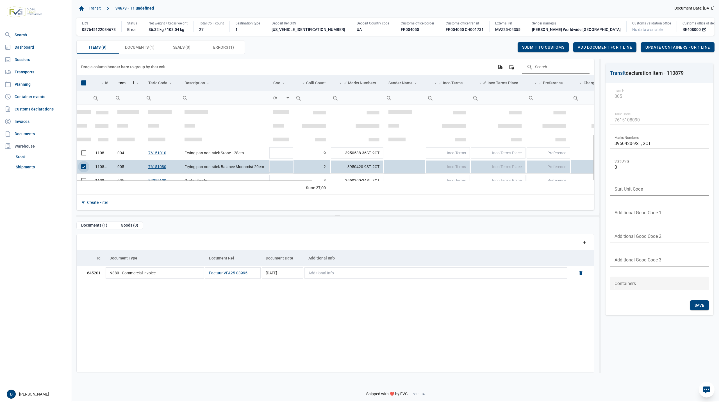
scroll to position [49, 0]
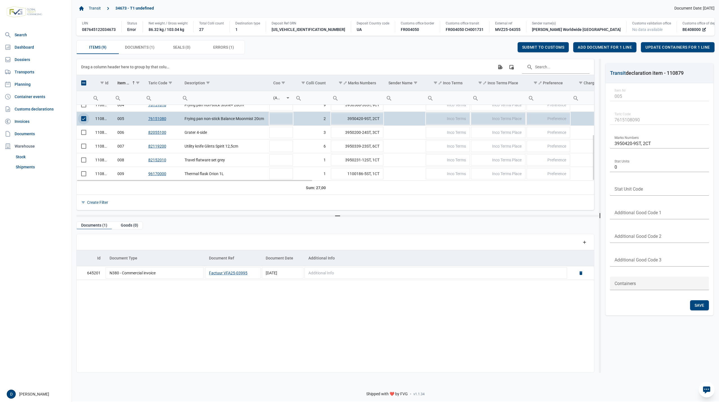
click at [83, 118] on span "Select row" at bounding box center [83, 118] width 5 height 5
click at [83, 132] on span "Select row" at bounding box center [83, 132] width 5 height 5
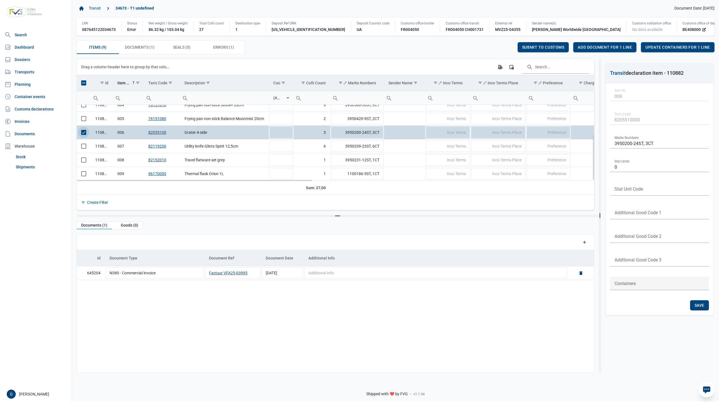
click at [84, 135] on span "Select row" at bounding box center [83, 132] width 5 height 5
click at [84, 147] on span "Select row" at bounding box center [83, 146] width 5 height 5
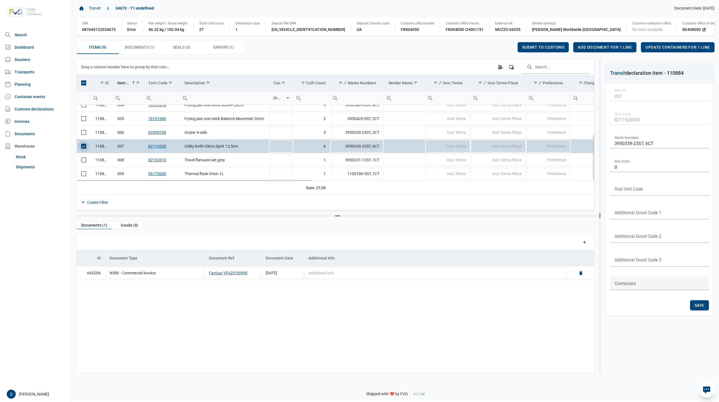
click at [84, 144] on span "Select row" at bounding box center [83, 146] width 5 height 5
click at [84, 162] on span "Select row" at bounding box center [83, 159] width 5 height 5
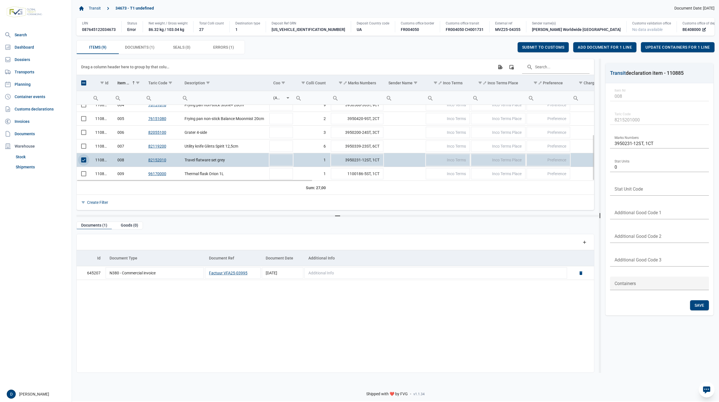
click at [85, 161] on span "Select row" at bounding box center [83, 159] width 5 height 5
click at [84, 174] on span "Select row" at bounding box center [83, 173] width 5 height 5
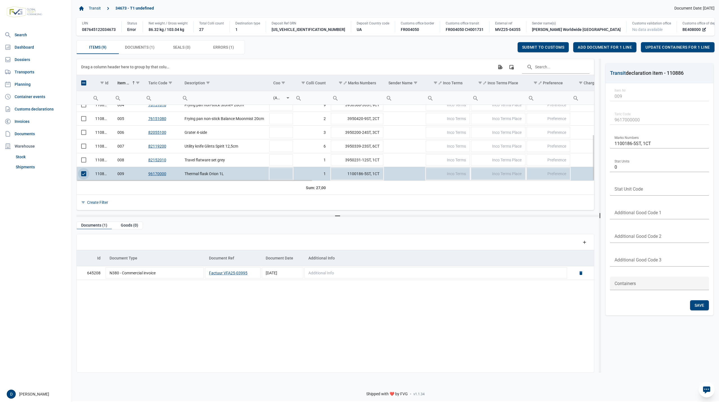
click at [81, 175] on span "Select row" at bounding box center [83, 173] width 5 height 5
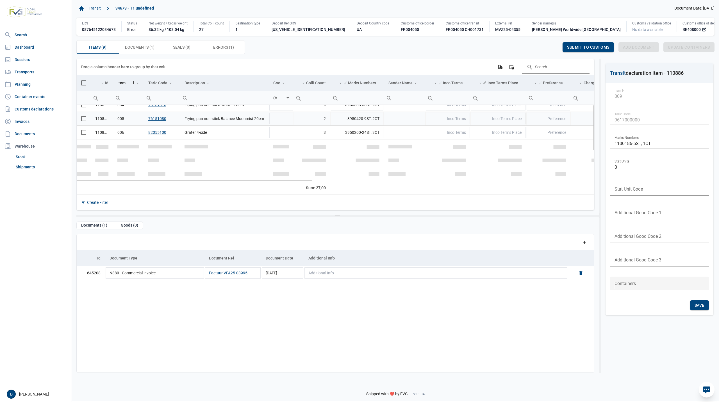
scroll to position [0, 0]
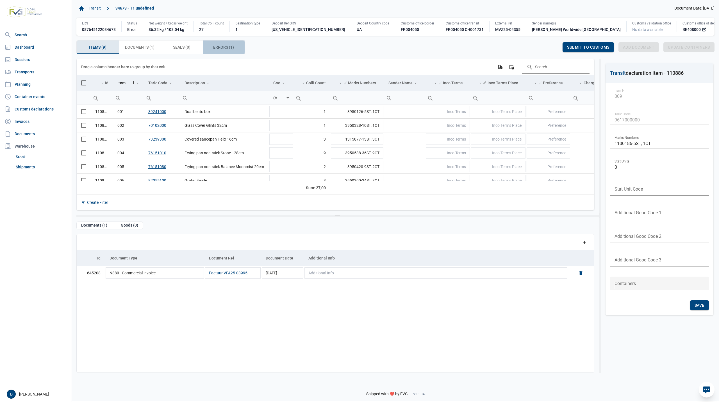
click at [222, 44] on div "Errors (1) Errors (1)" at bounding box center [224, 46] width 42 height 13
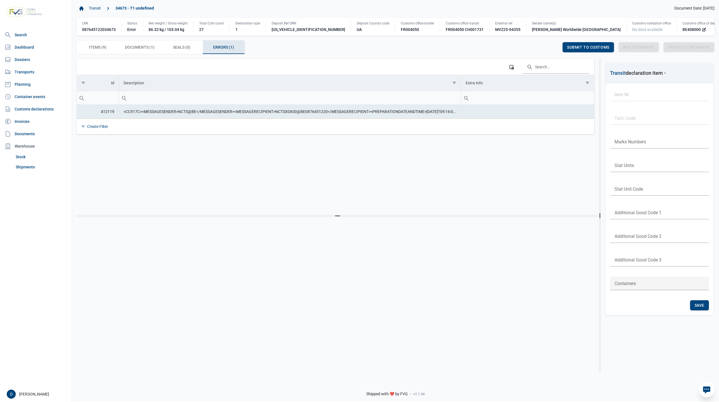
click at [573, 41] on div "Items (9) Items (9) Documents (1) Documents (1) Seals (0) Seals (0) Errors (1) …" at bounding box center [395, 47] width 638 height 14
click at [573, 46] on span "Submit to customs" at bounding box center [588, 47] width 42 height 4
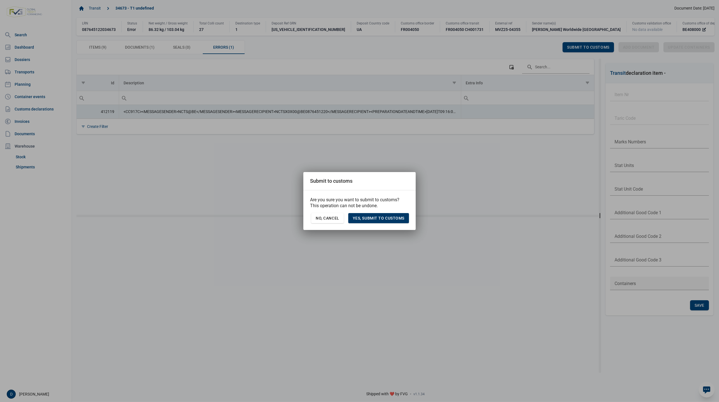
click at [378, 216] on span "Yes, Submit to customs" at bounding box center [379, 218] width 52 height 4
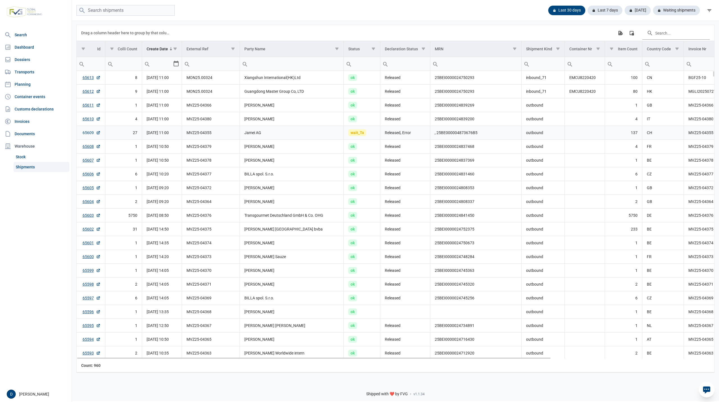
click at [88, 133] on link "65609" at bounding box center [92, 133] width 18 height 6
